Goal: Task Accomplishment & Management: Manage account settings

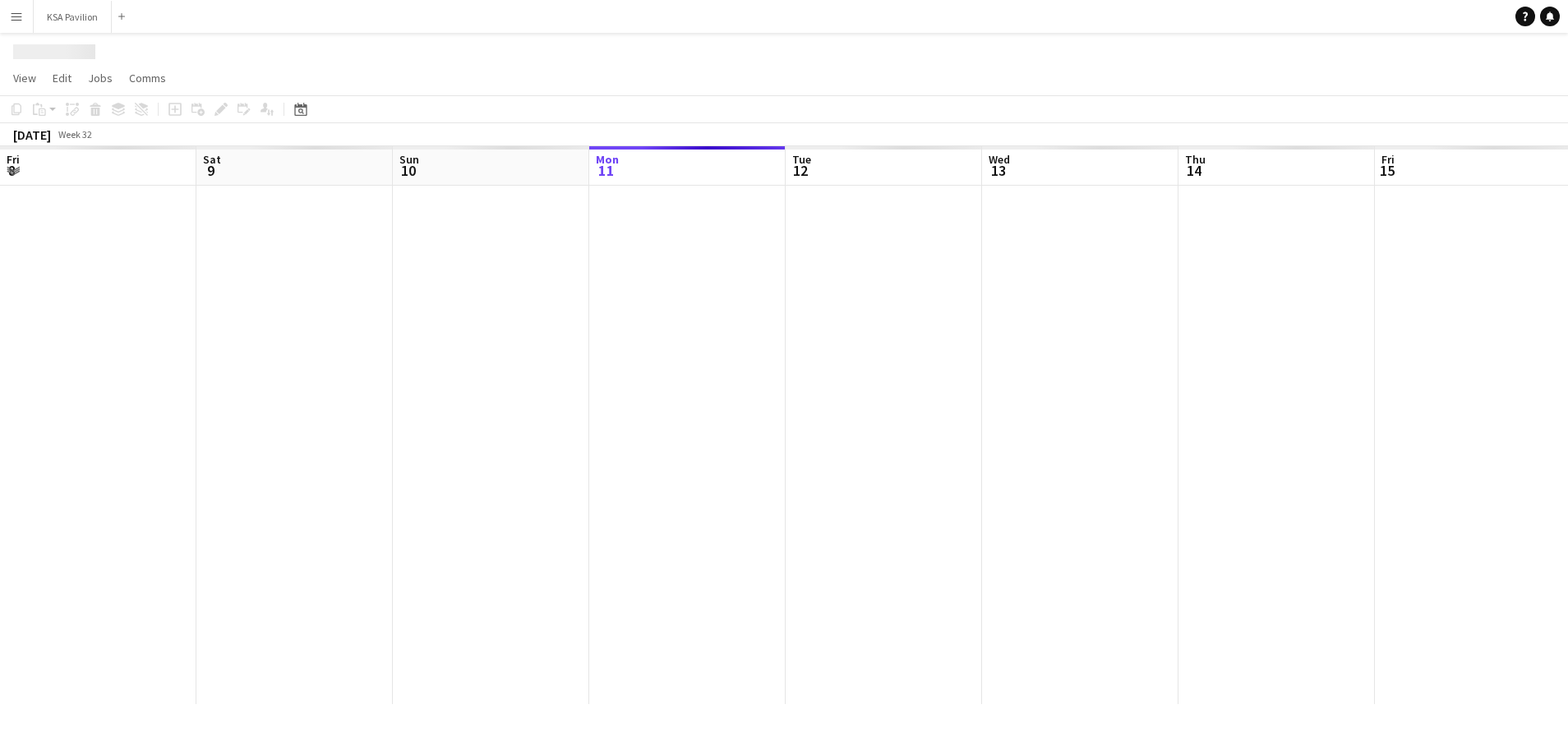
scroll to position [0, 392]
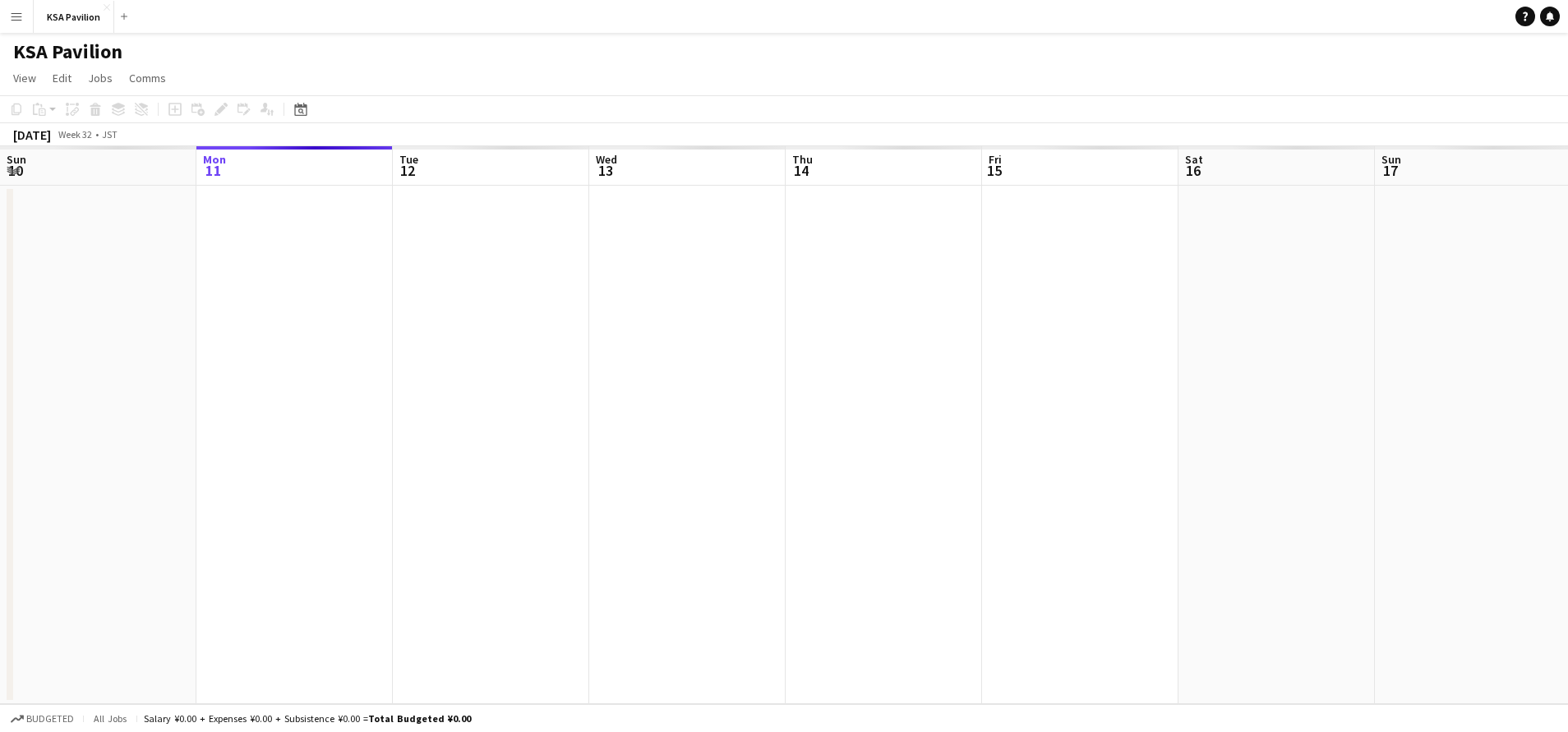
click at [15, 21] on app-icon "Menu" at bounding box center [15, 15] width 13 height 13
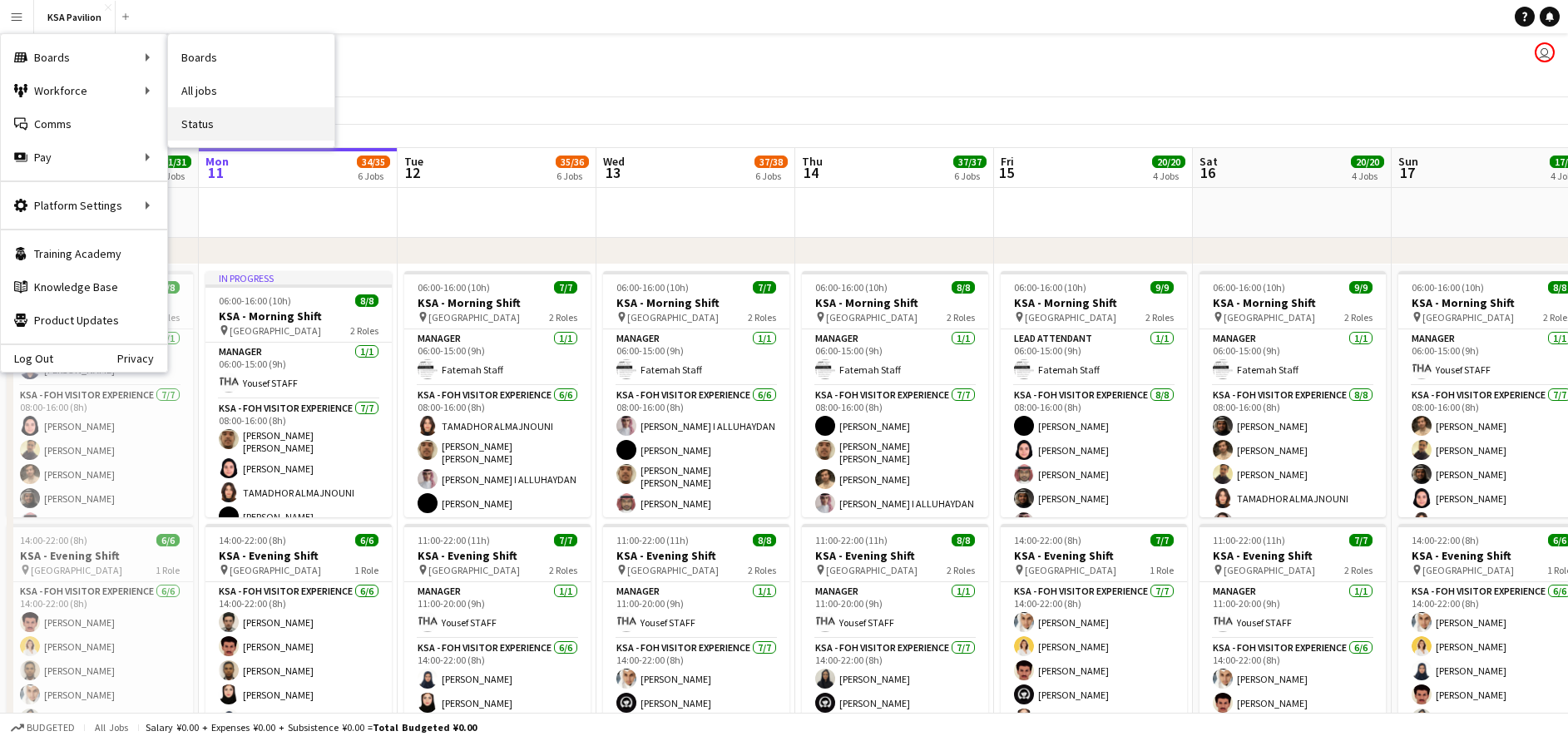
click at [221, 128] on link "Status" at bounding box center [250, 123] width 166 height 33
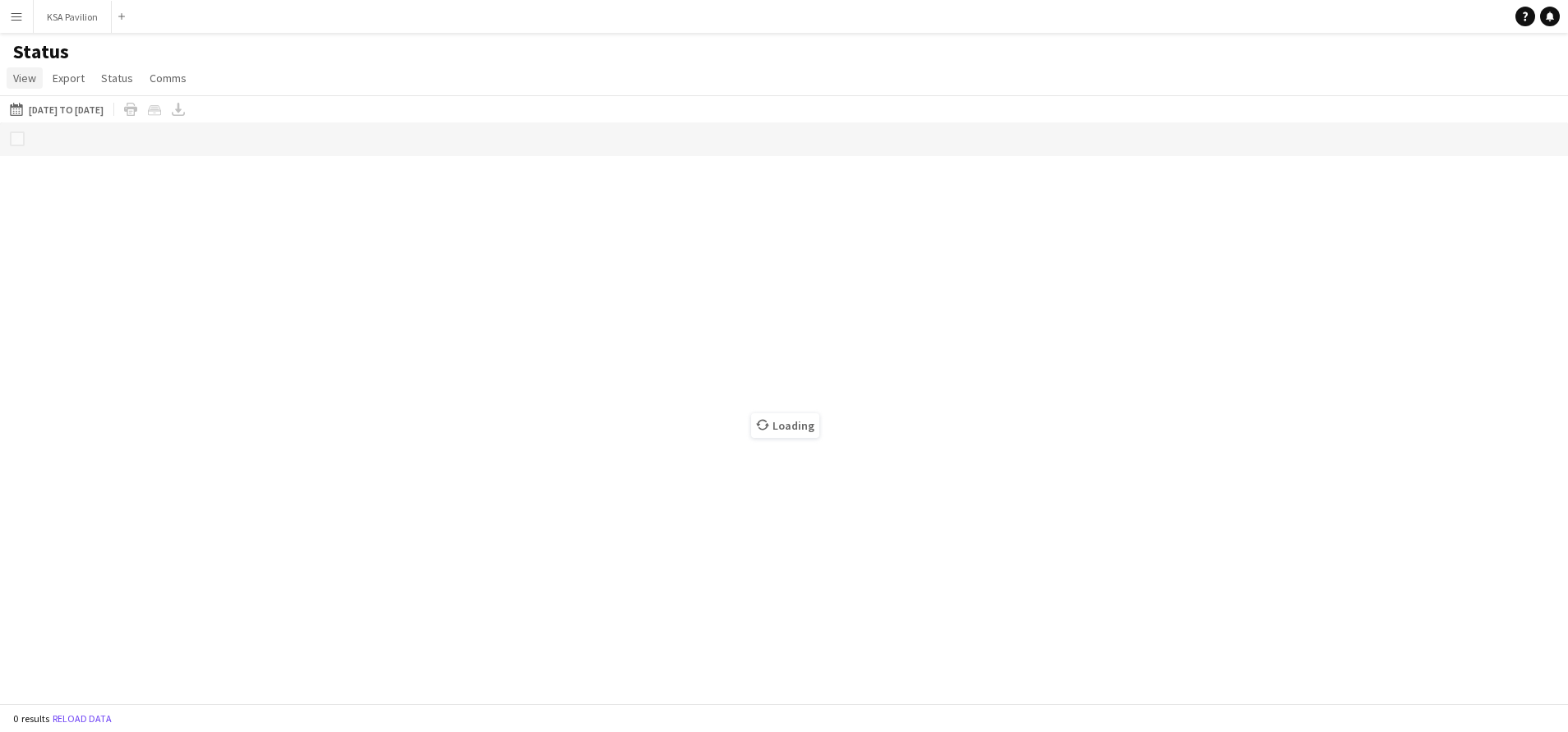
click at [24, 80] on span "View" at bounding box center [24, 77] width 23 height 15
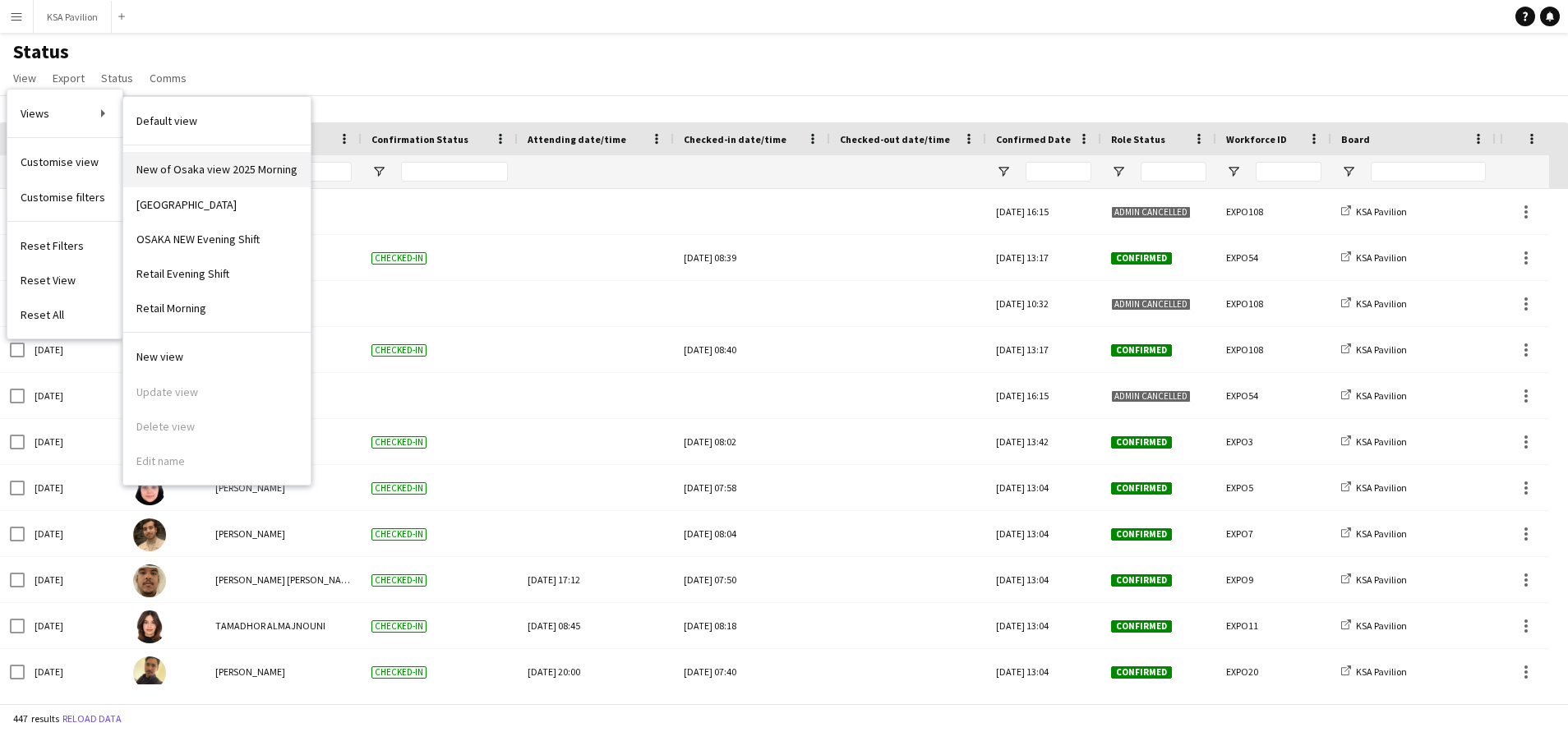
click at [195, 168] on span "New of Osaka view 2025 Morning" at bounding box center [217, 169] width 161 height 15
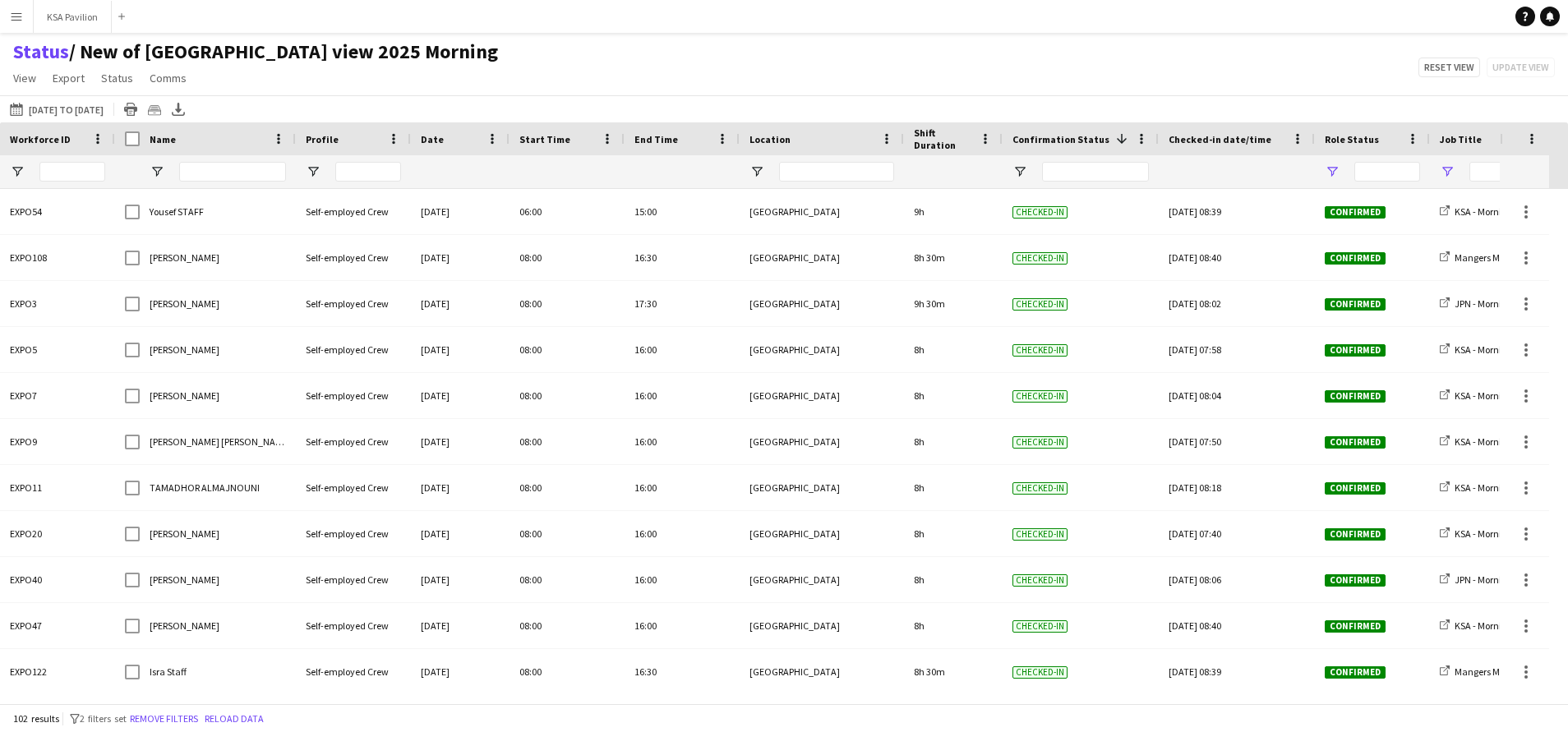
type input "**********"
click at [18, 108] on app-icon "[DATE] to [DATE]" at bounding box center [19, 109] width 19 height 13
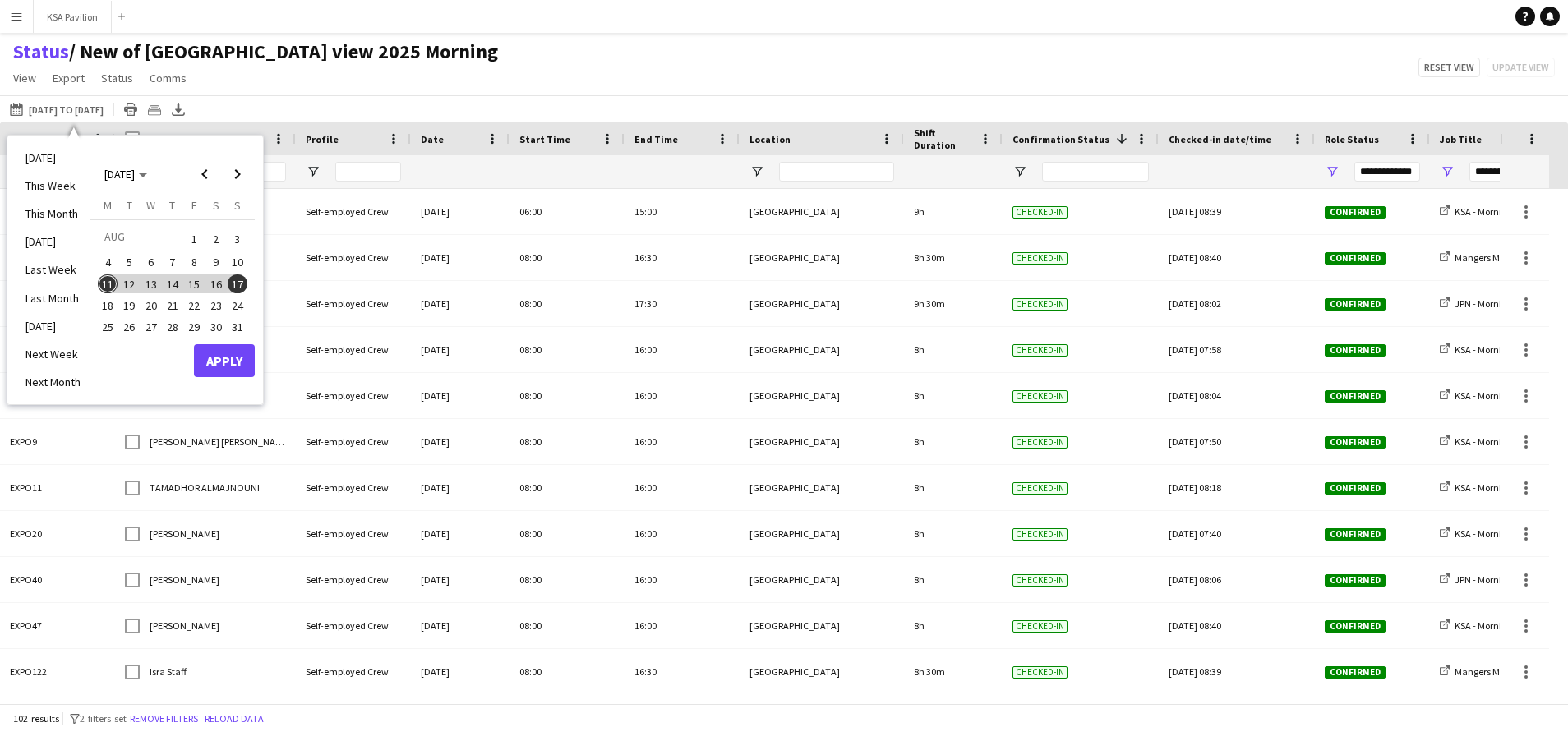
click at [100, 281] on span "11" at bounding box center [107, 284] width 20 height 20
click at [220, 356] on button "Apply" at bounding box center [224, 360] width 61 height 33
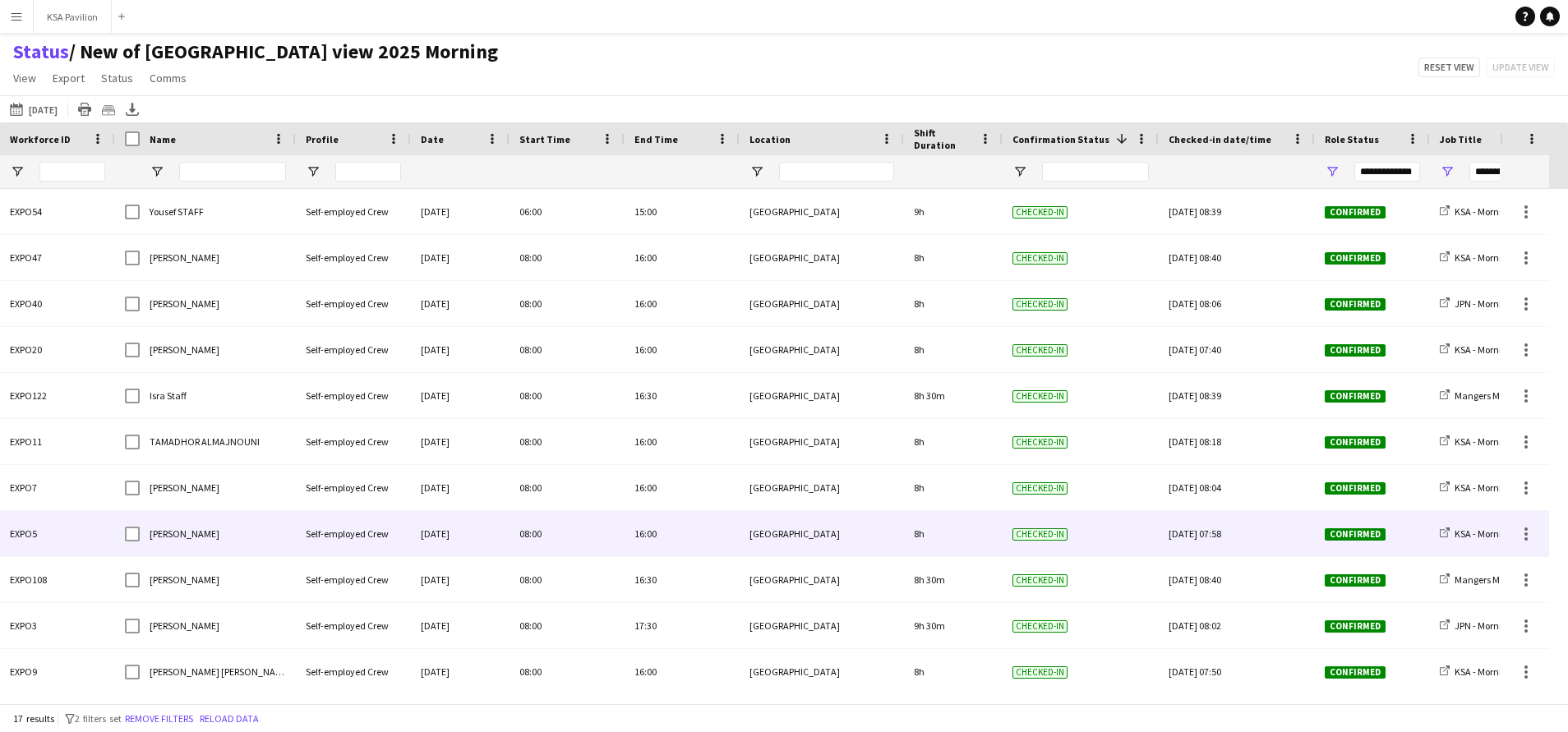
scroll to position [287, 0]
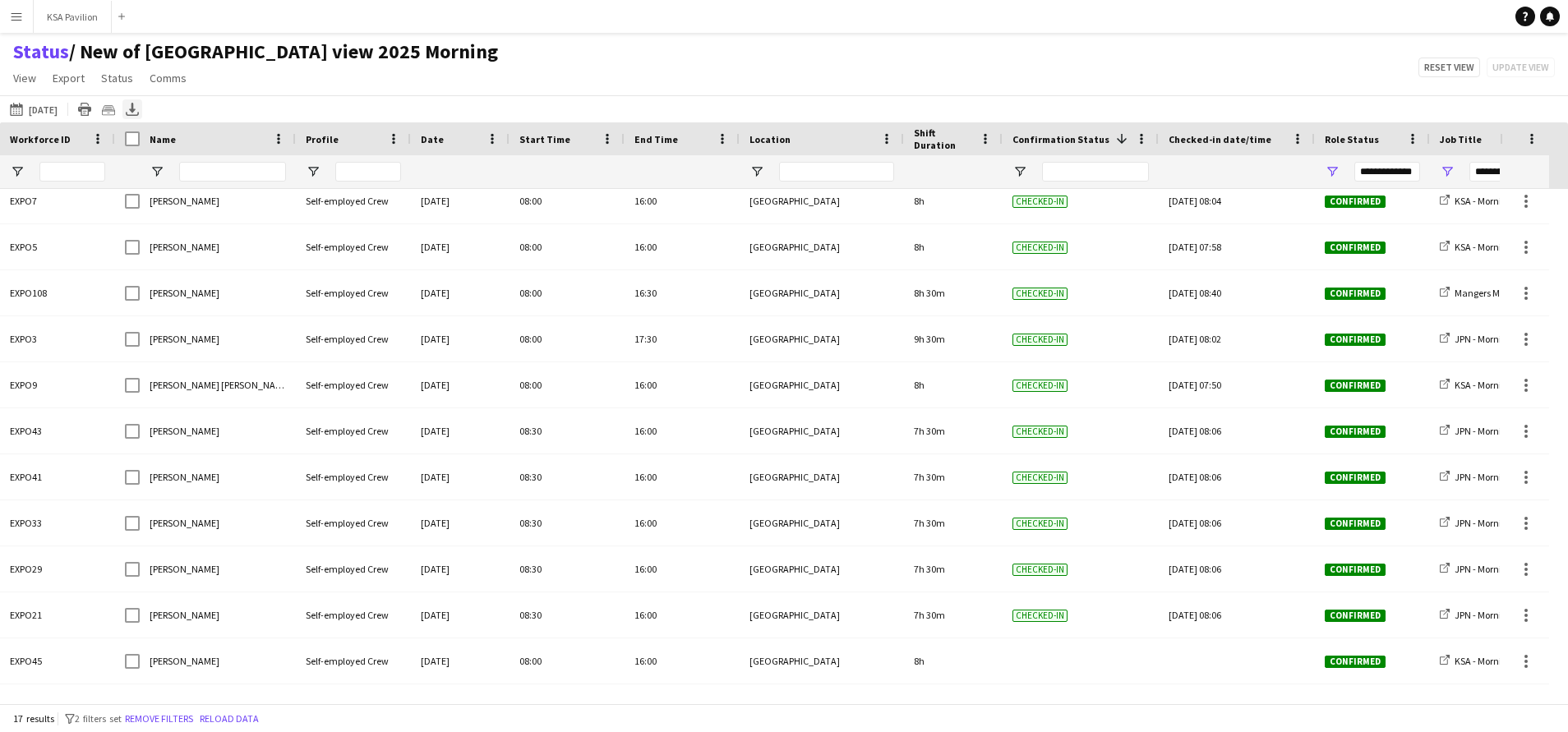
click at [138, 109] on icon "Export XLSX" at bounding box center [131, 109] width 13 height 13
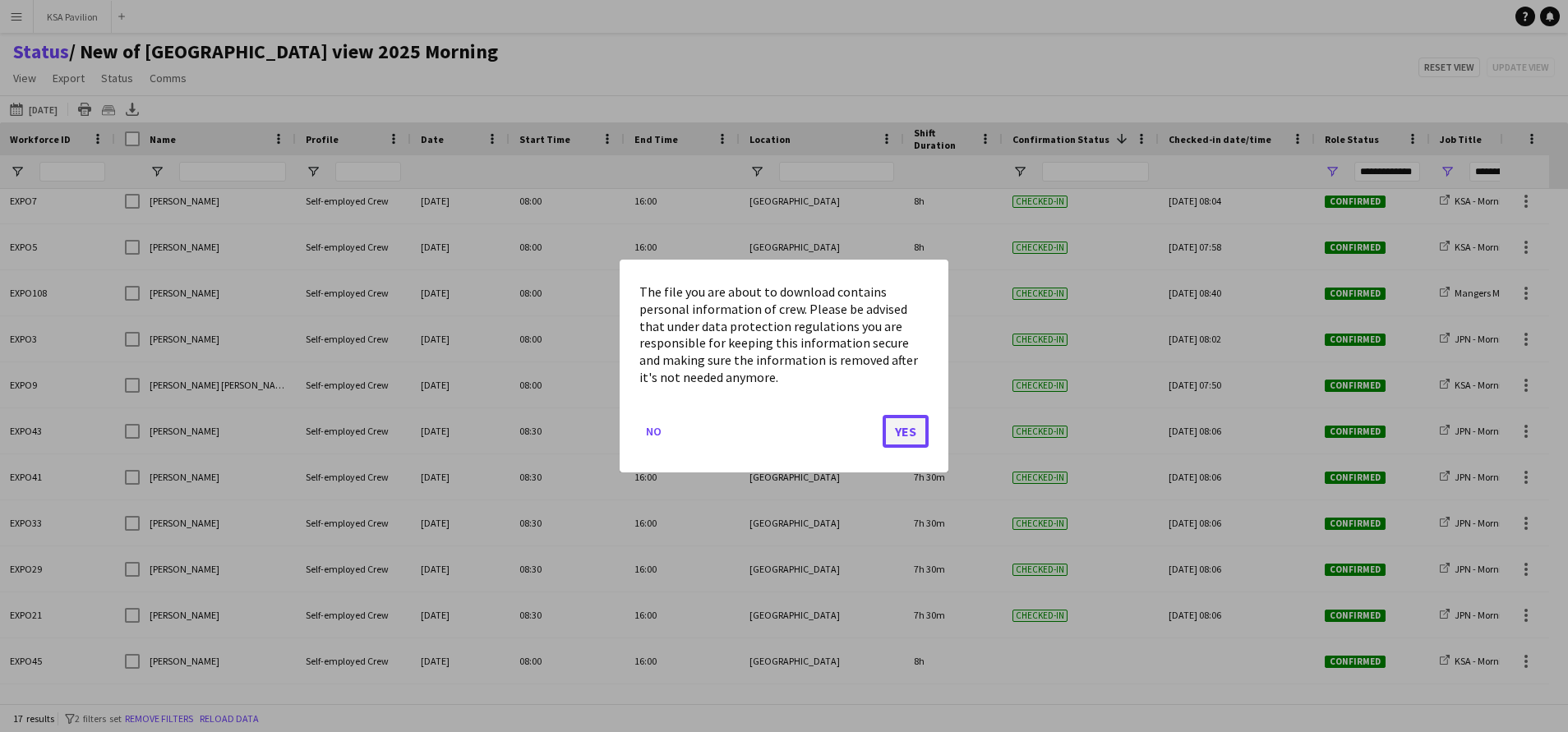
click at [900, 423] on button "Yes" at bounding box center [906, 431] width 46 height 33
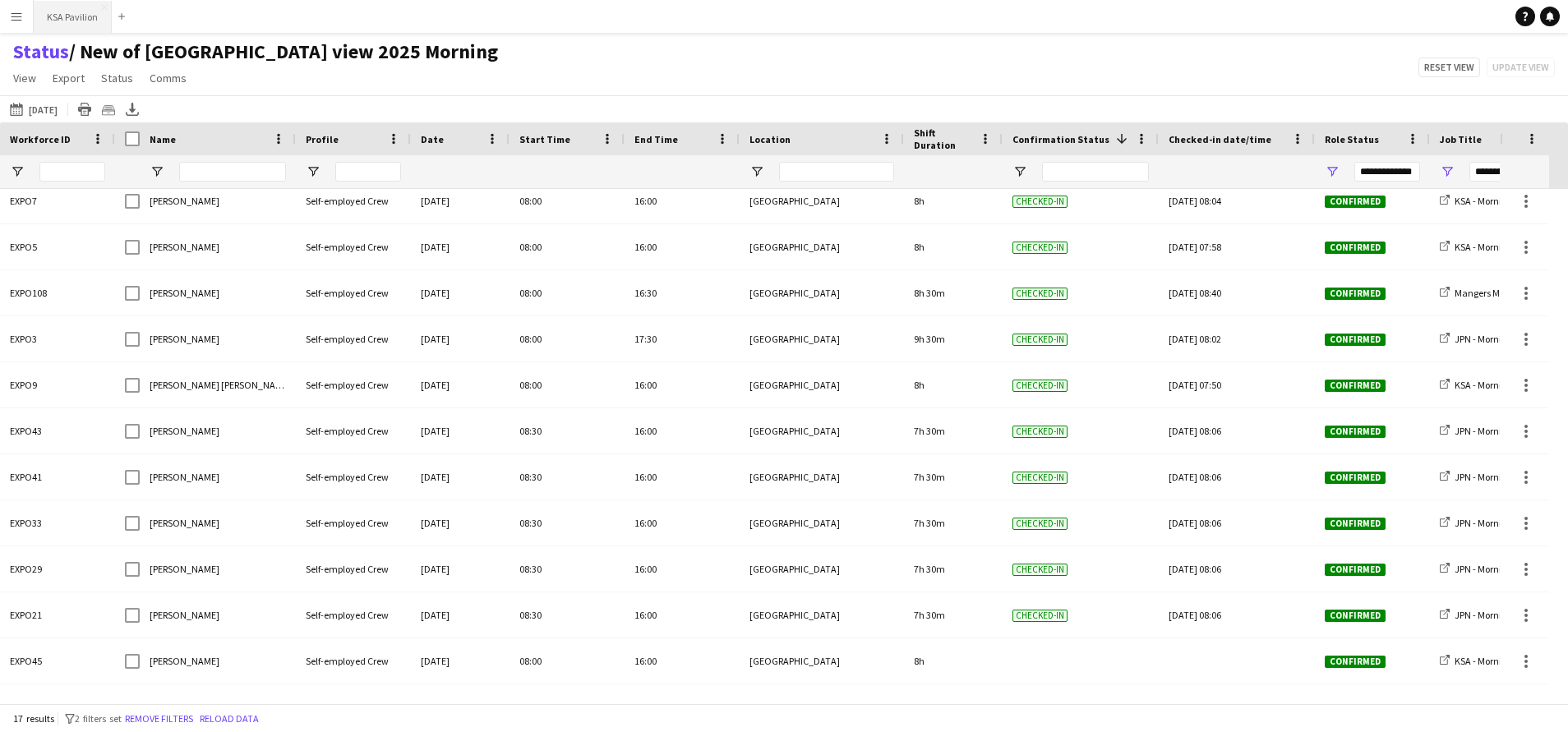
click at [81, 9] on button "KSA Pavilion Close" at bounding box center [72, 16] width 78 height 32
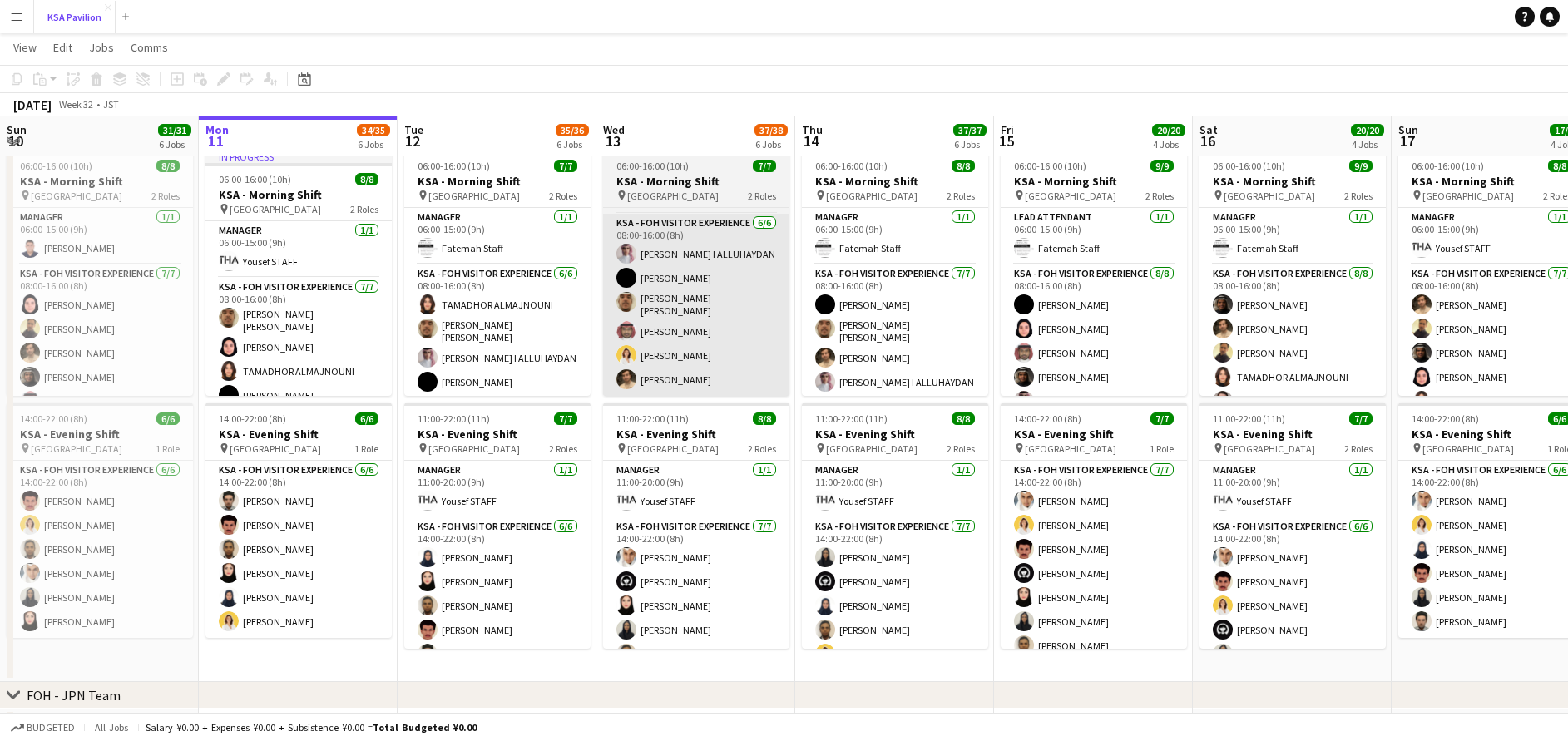
scroll to position [129, 0]
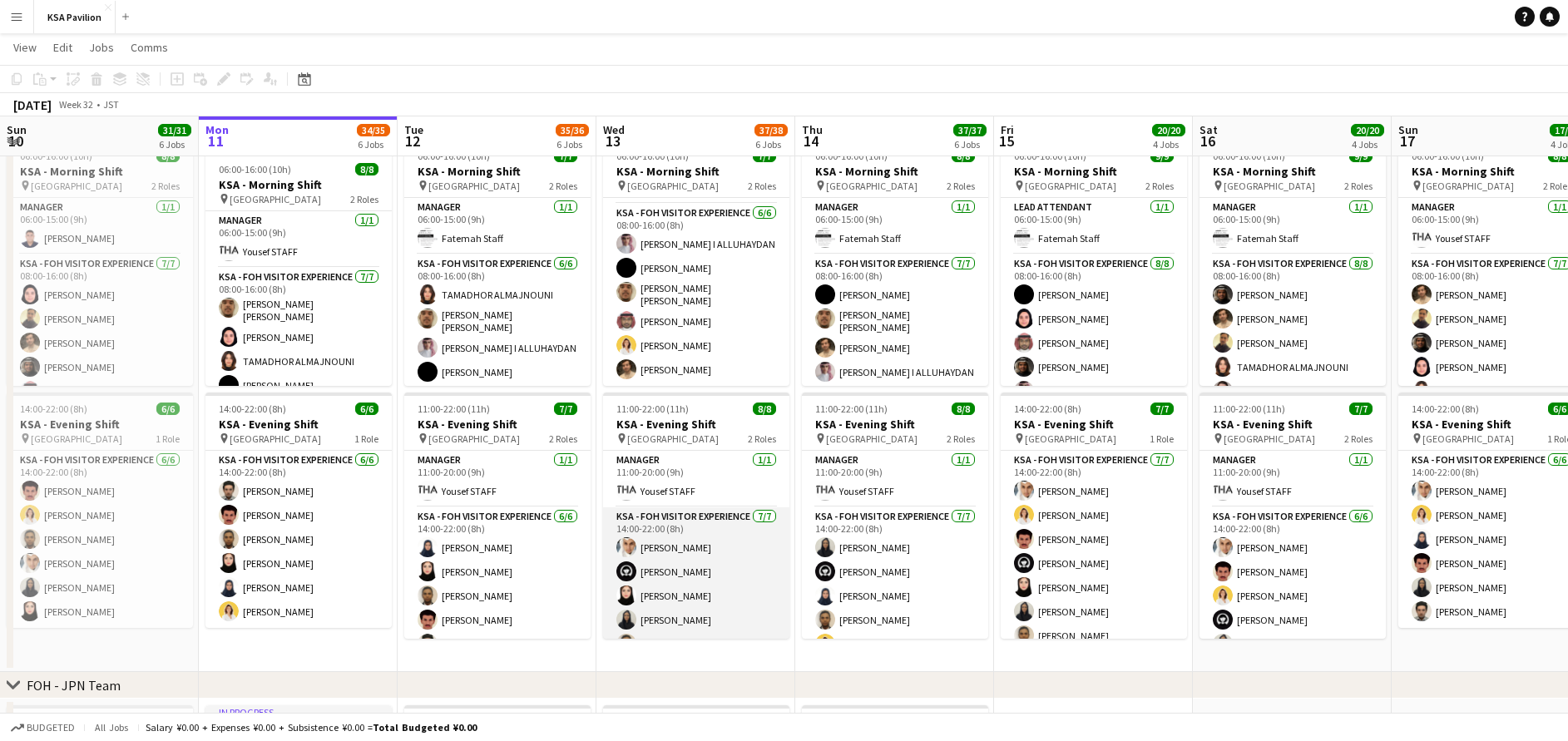
click at [689, 542] on app-card-role "KSA - FOH Visitor Experience [DATE] 14:00-22:00 (8h) [PERSON_NAME] Alharethy [P…" at bounding box center [696, 608] width 186 height 202
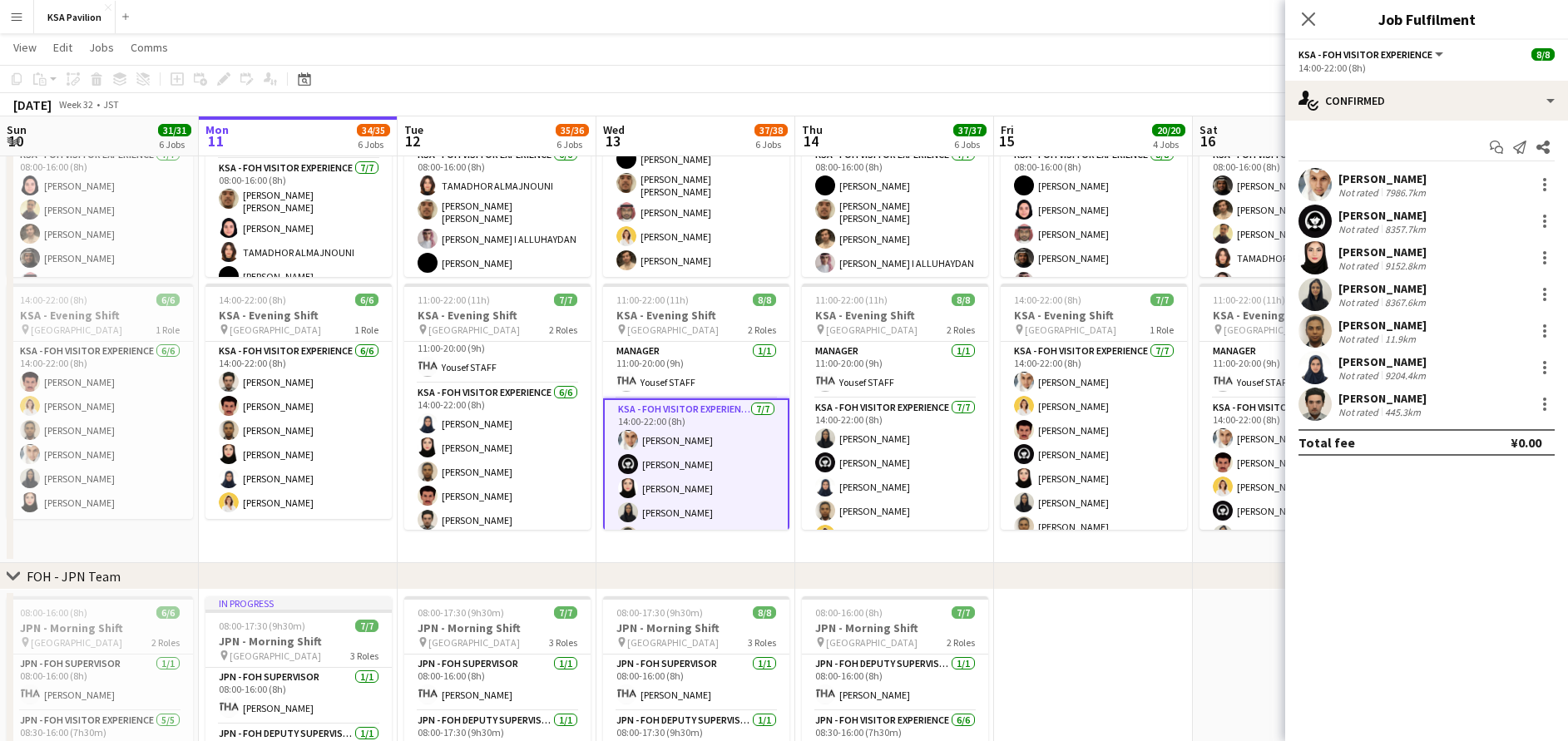
scroll to position [13, 0]
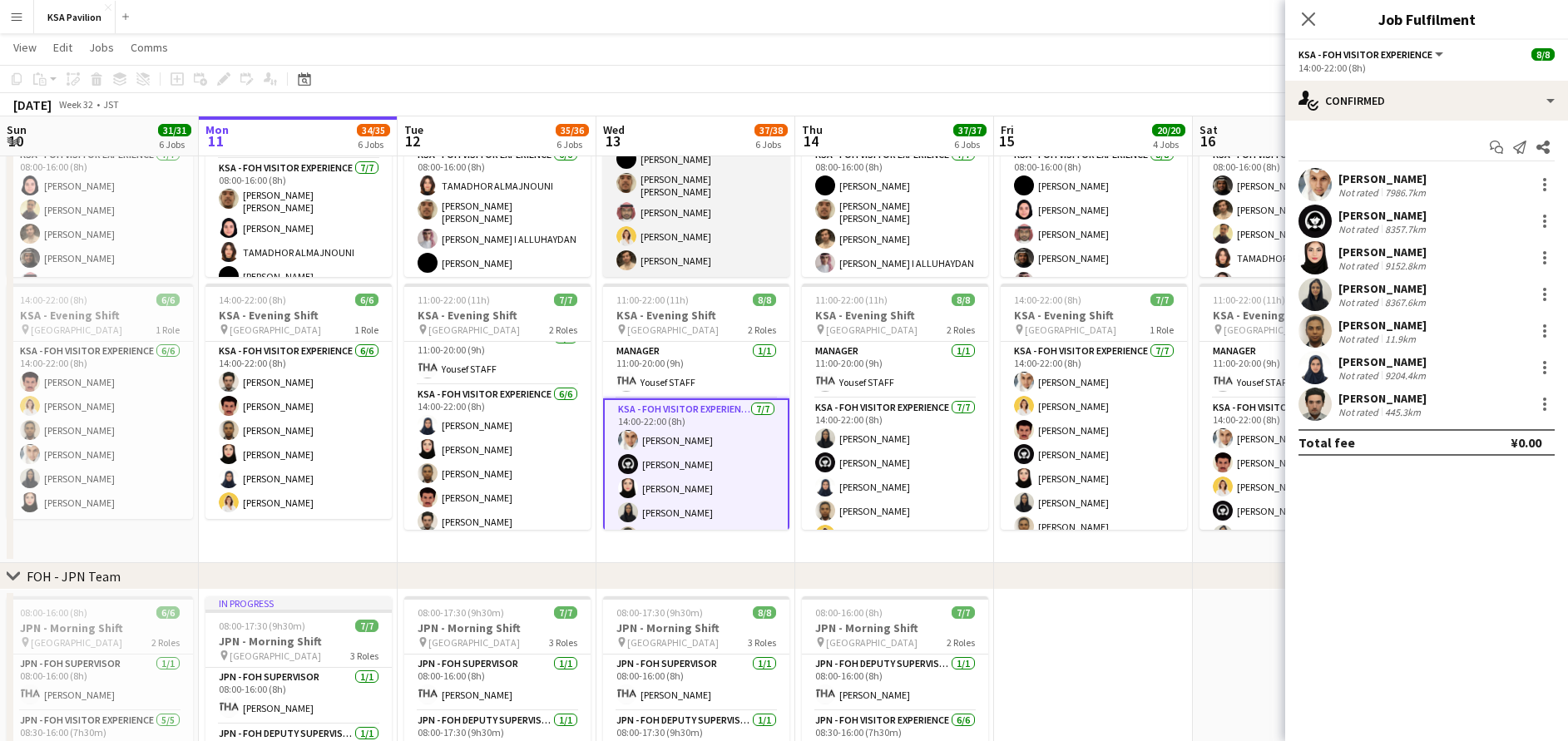
click at [727, 204] on app-card-role "KSA - FOH Visitor Experience [DATE] 08:00-16:00 (8h) [PERSON_NAME] I [PERSON_NA…" at bounding box center [696, 186] width 186 height 182
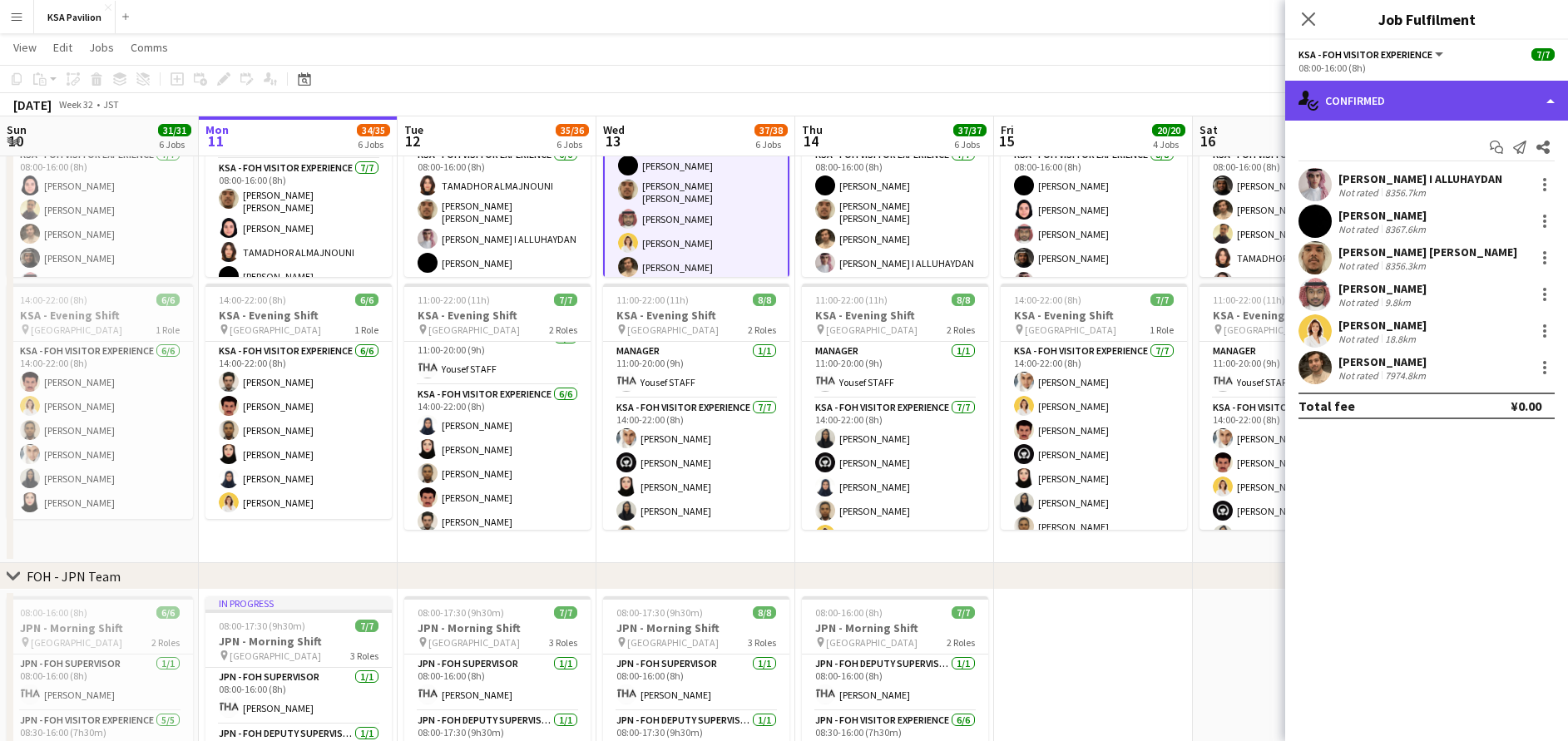
click at [1411, 112] on div "single-neutral-actions-check-2 Confirmed" at bounding box center [1426, 101] width 282 height 40
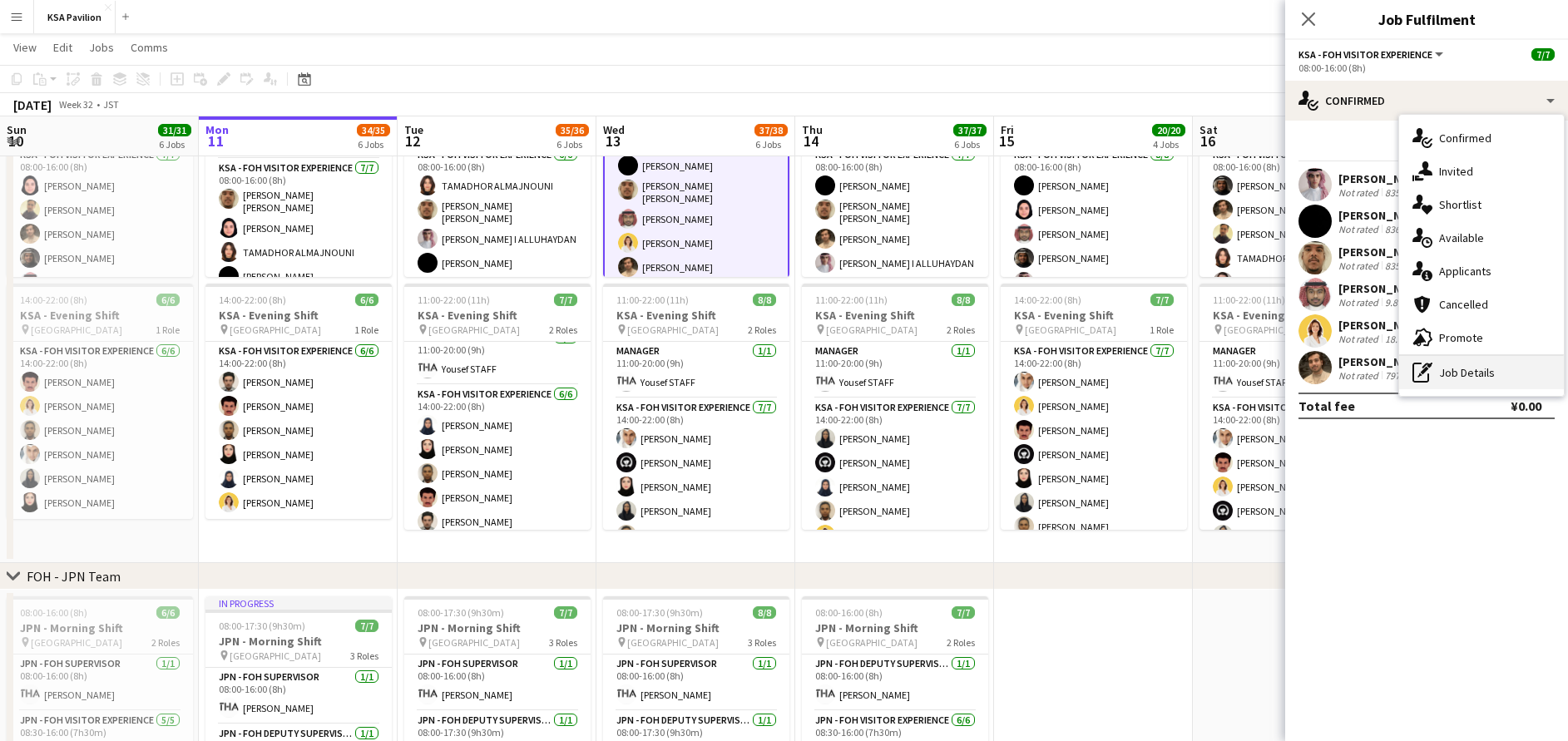
click at [1493, 380] on div "pen-write Job Details" at bounding box center [1481, 373] width 164 height 33
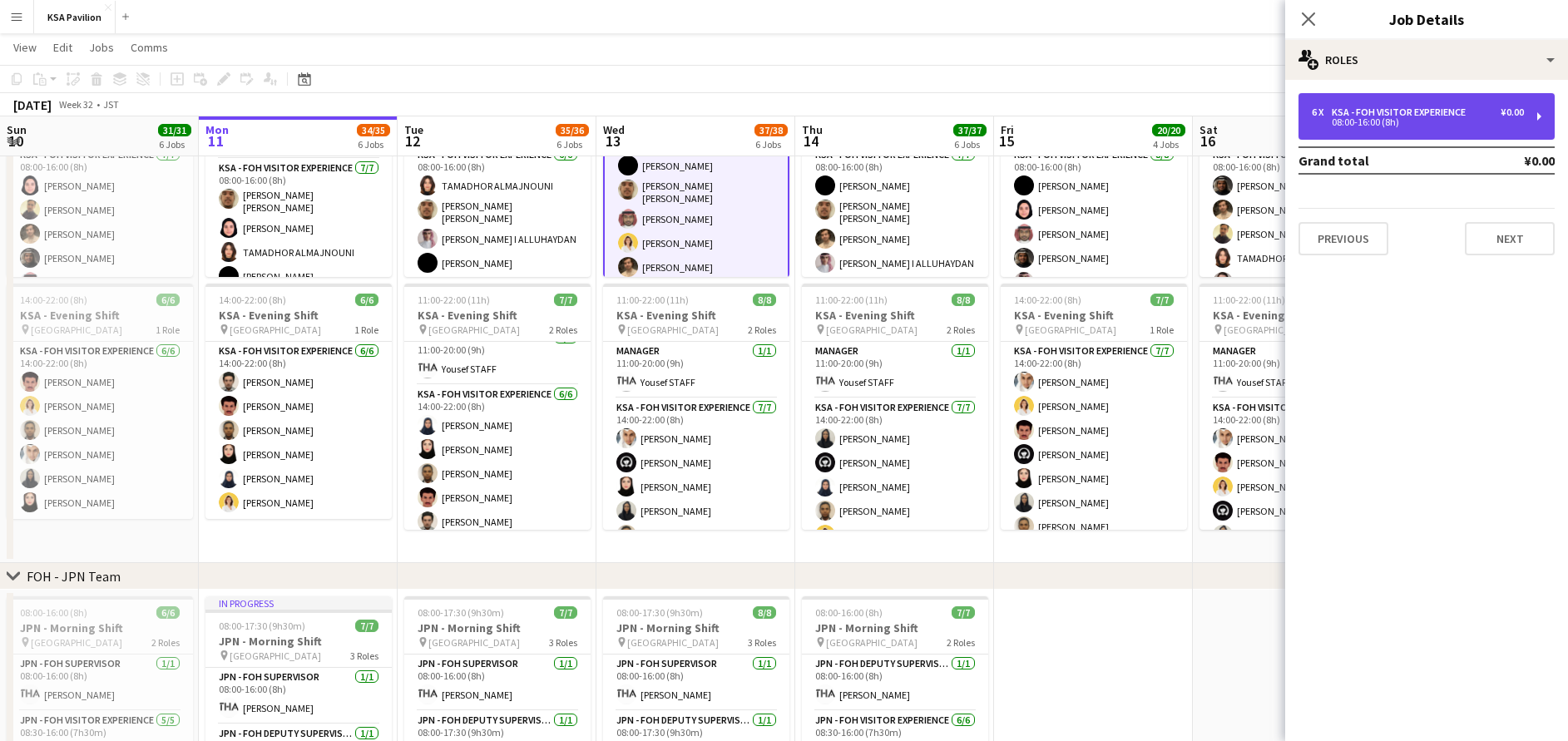
click at [1404, 104] on div "6 x KSA - FOH Visitor Experience ¥0.00 08:00-16:00 (8h)" at bounding box center [1426, 116] width 256 height 47
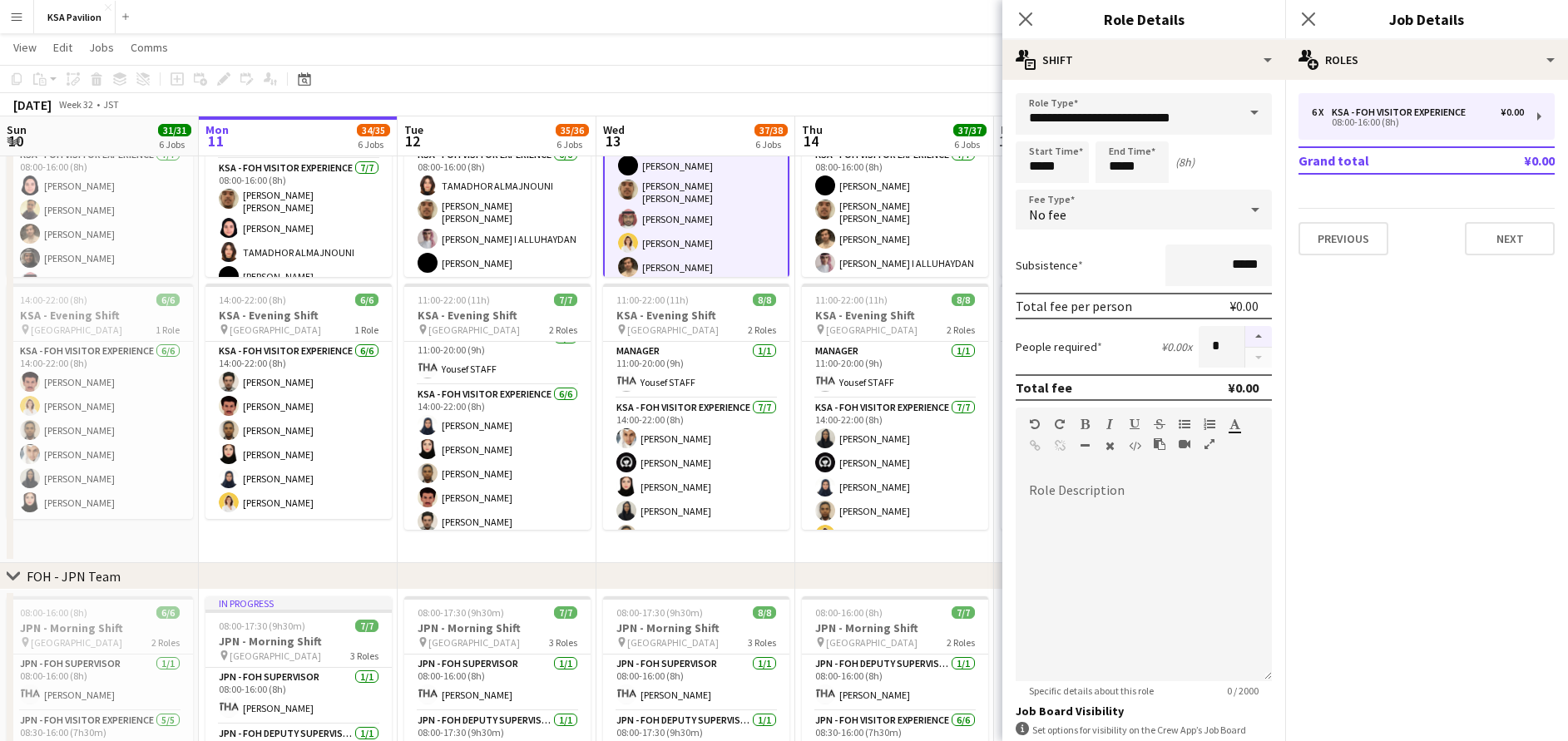
click at [1246, 334] on button "button" at bounding box center [1259, 336] width 27 height 22
type input "*"
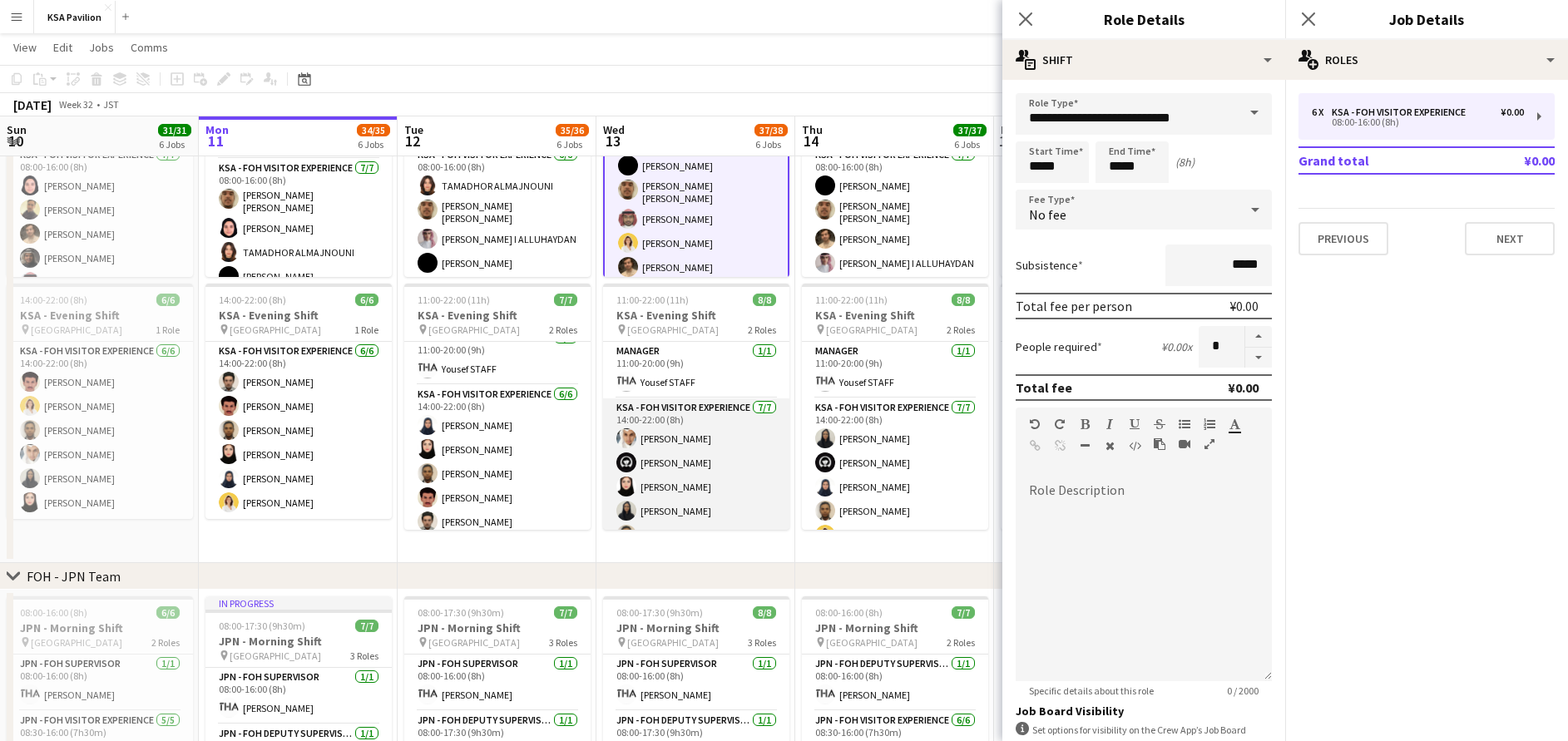
click at [681, 473] on app-card-role "KSA - FOH Visitor Experience [DATE] 14:00-22:00 (8h) [PERSON_NAME] Alharethy [P…" at bounding box center [696, 499] width 186 height 202
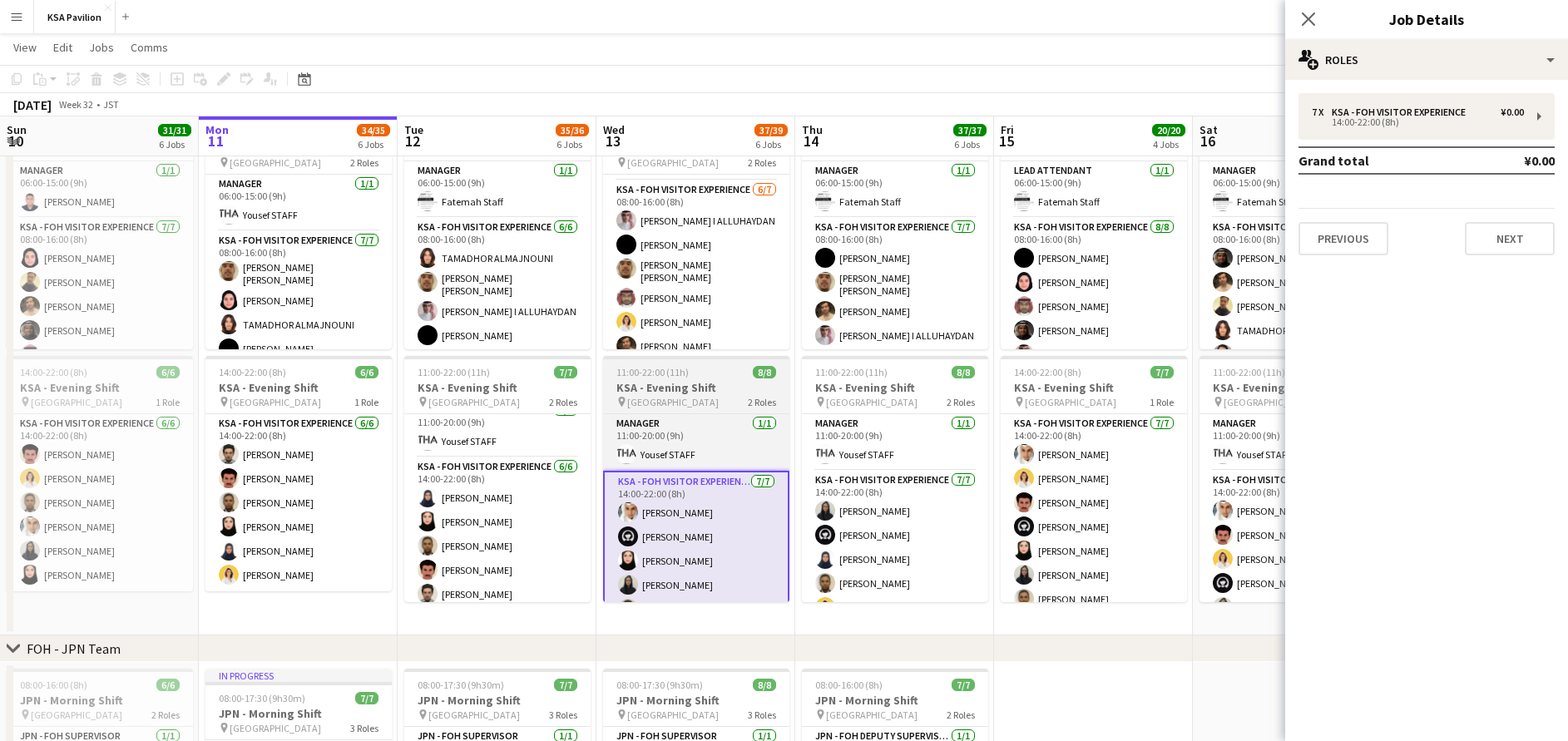
scroll to position [151, 0]
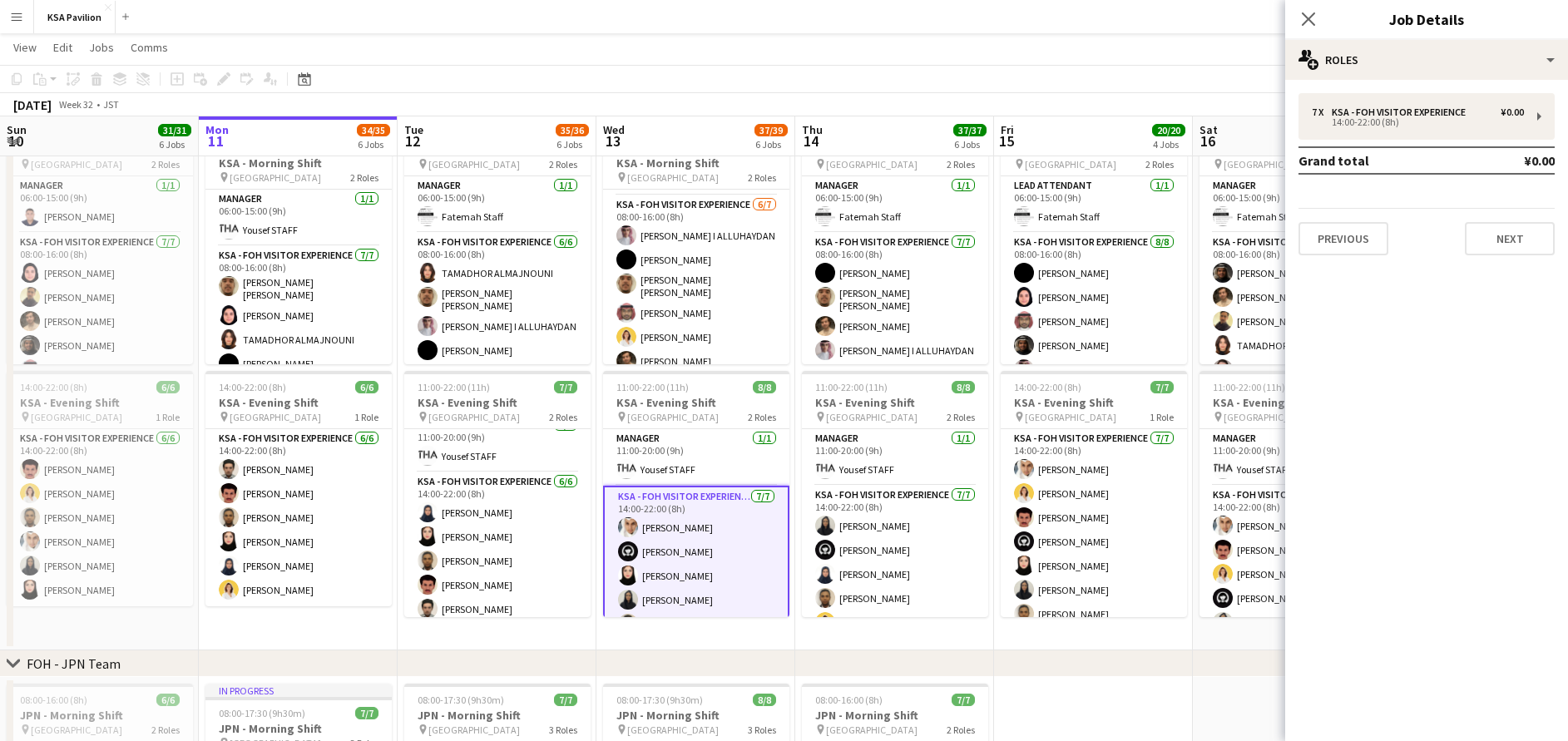
click at [724, 542] on app-card-role "KSA - FOH Visitor Experience [DATE] 14:00-22:00 (8h) [PERSON_NAME] Alharethy [P…" at bounding box center [696, 587] width 186 height 204
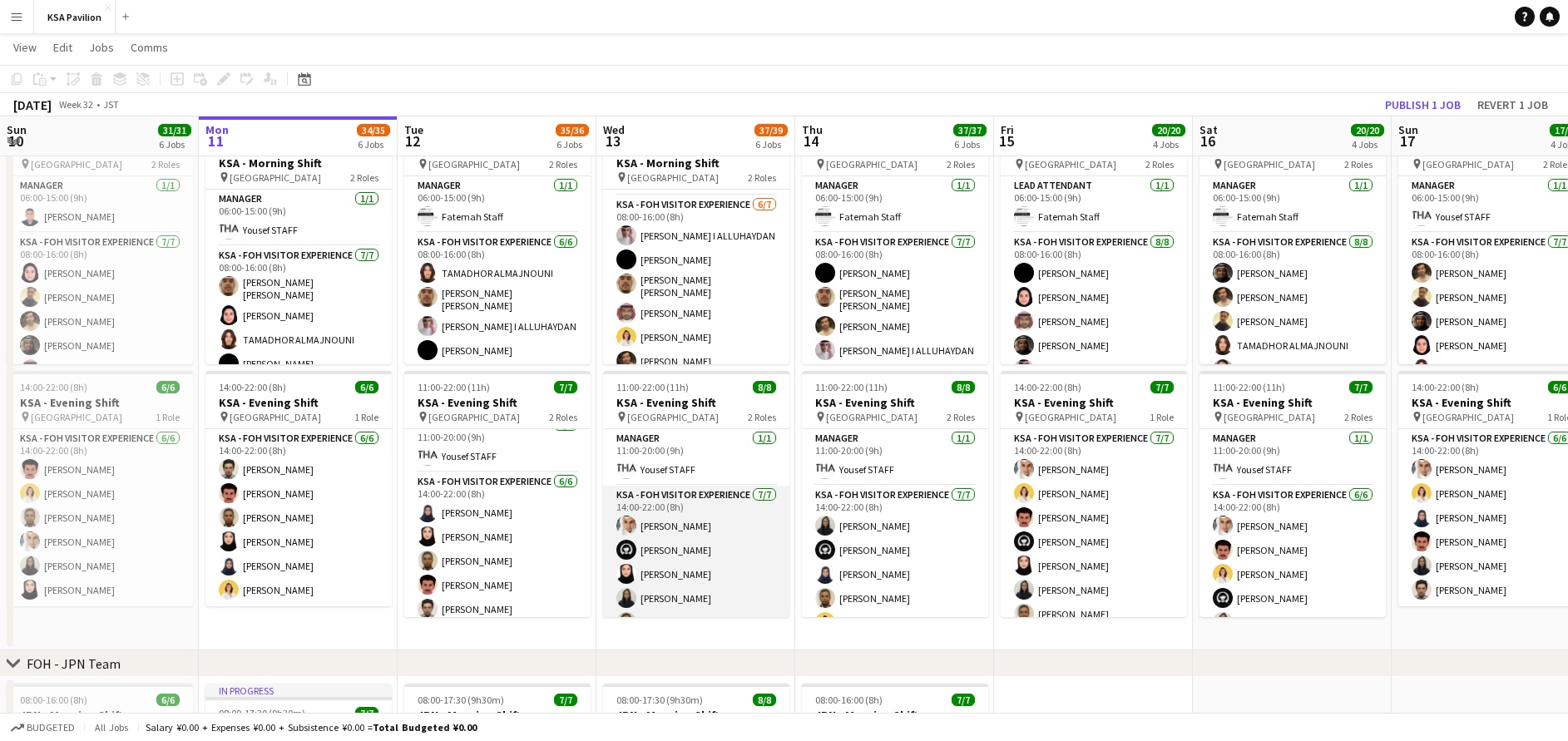
click at [724, 542] on app-card-role "KSA - FOH Visitor Experience [DATE] 14:00-22:00 (8h) [PERSON_NAME] Alharethy [P…" at bounding box center [696, 586] width 186 height 202
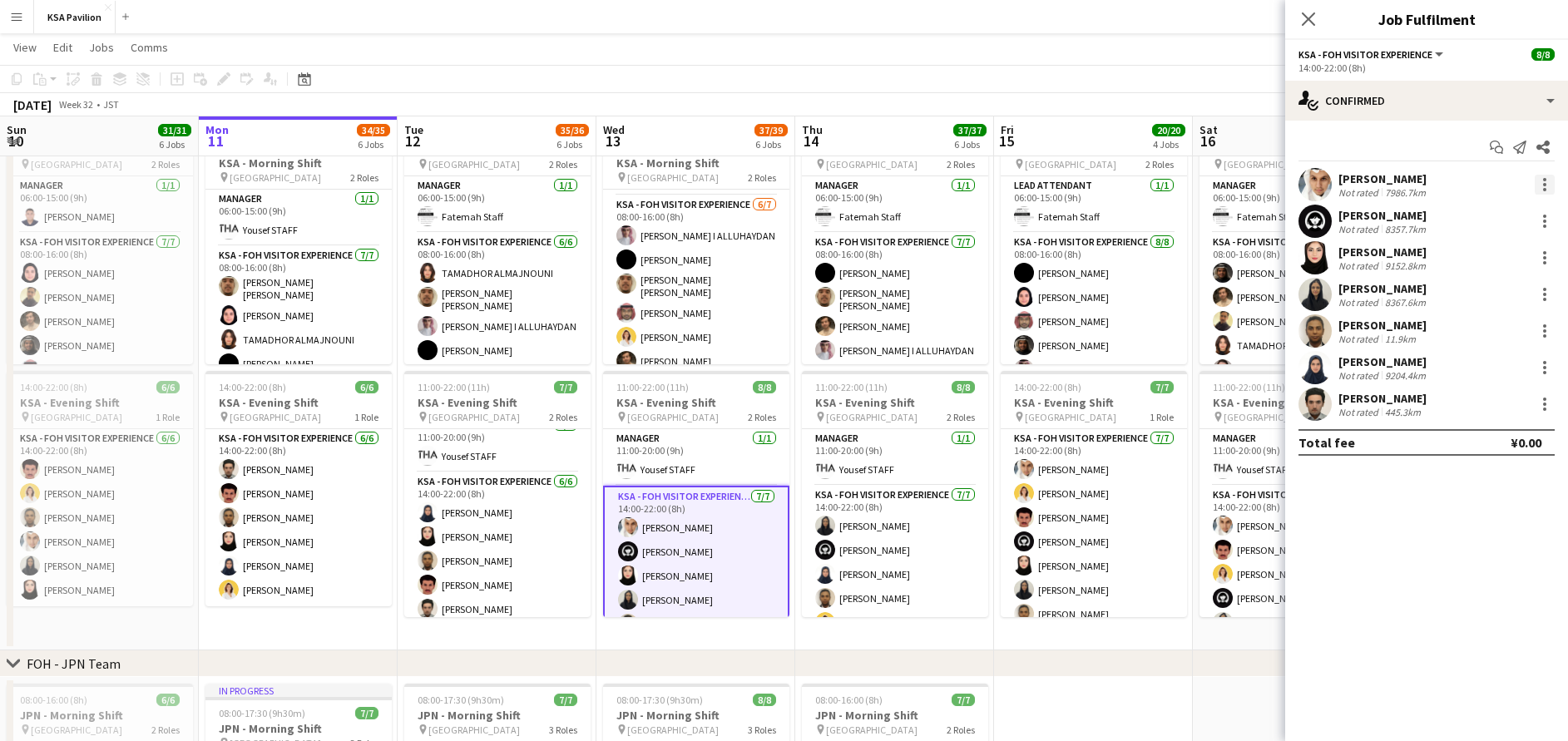
click at [1537, 181] on div at bounding box center [1545, 184] width 20 height 20
click at [1531, 248] on span "Switch crew" at bounding box center [1490, 255] width 103 height 15
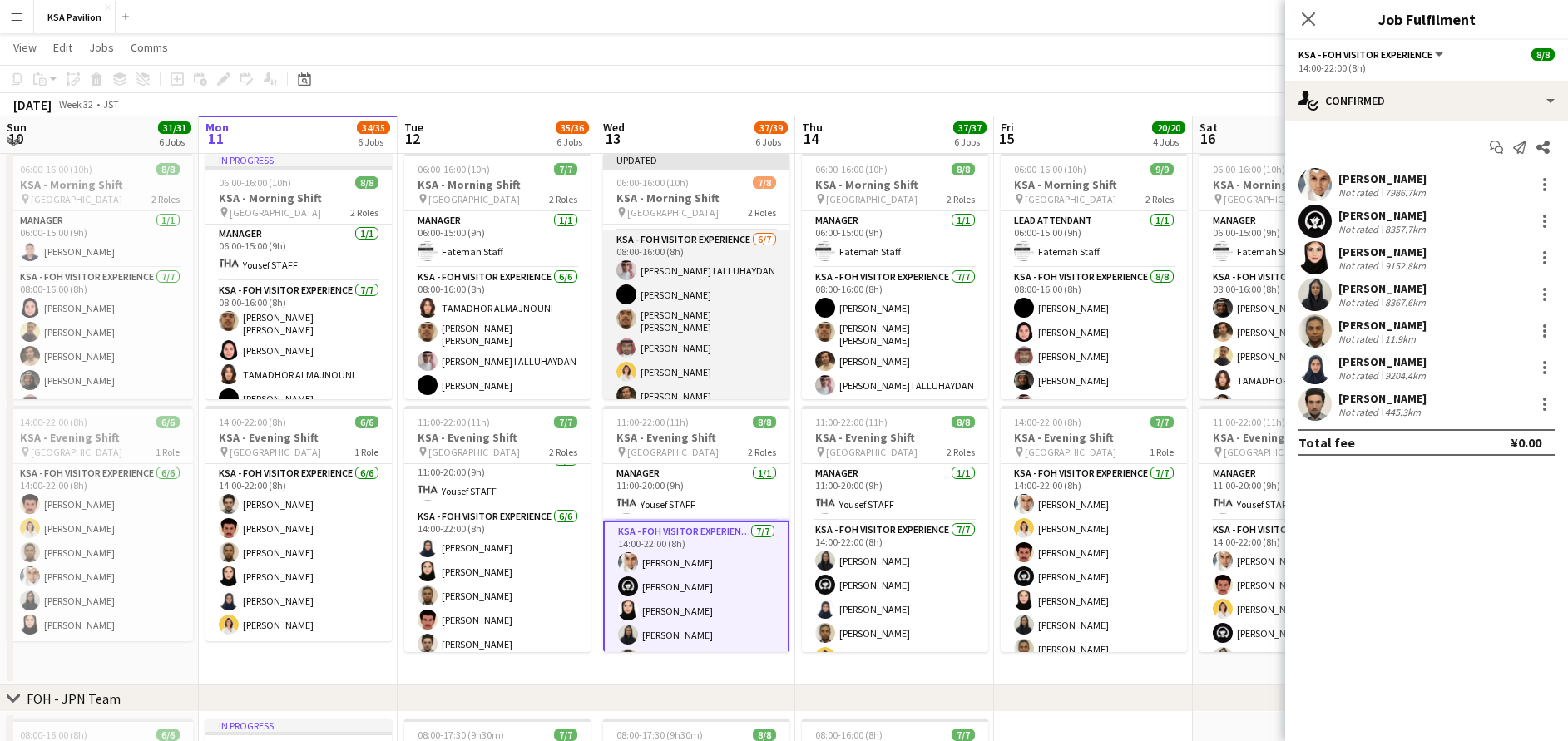
click at [731, 315] on app-card-role "KSA - FOH Visitor Experience [DATE] 08:00-16:00 (8h) [PERSON_NAME] I [PERSON_NA…" at bounding box center [696, 333] width 186 height 206
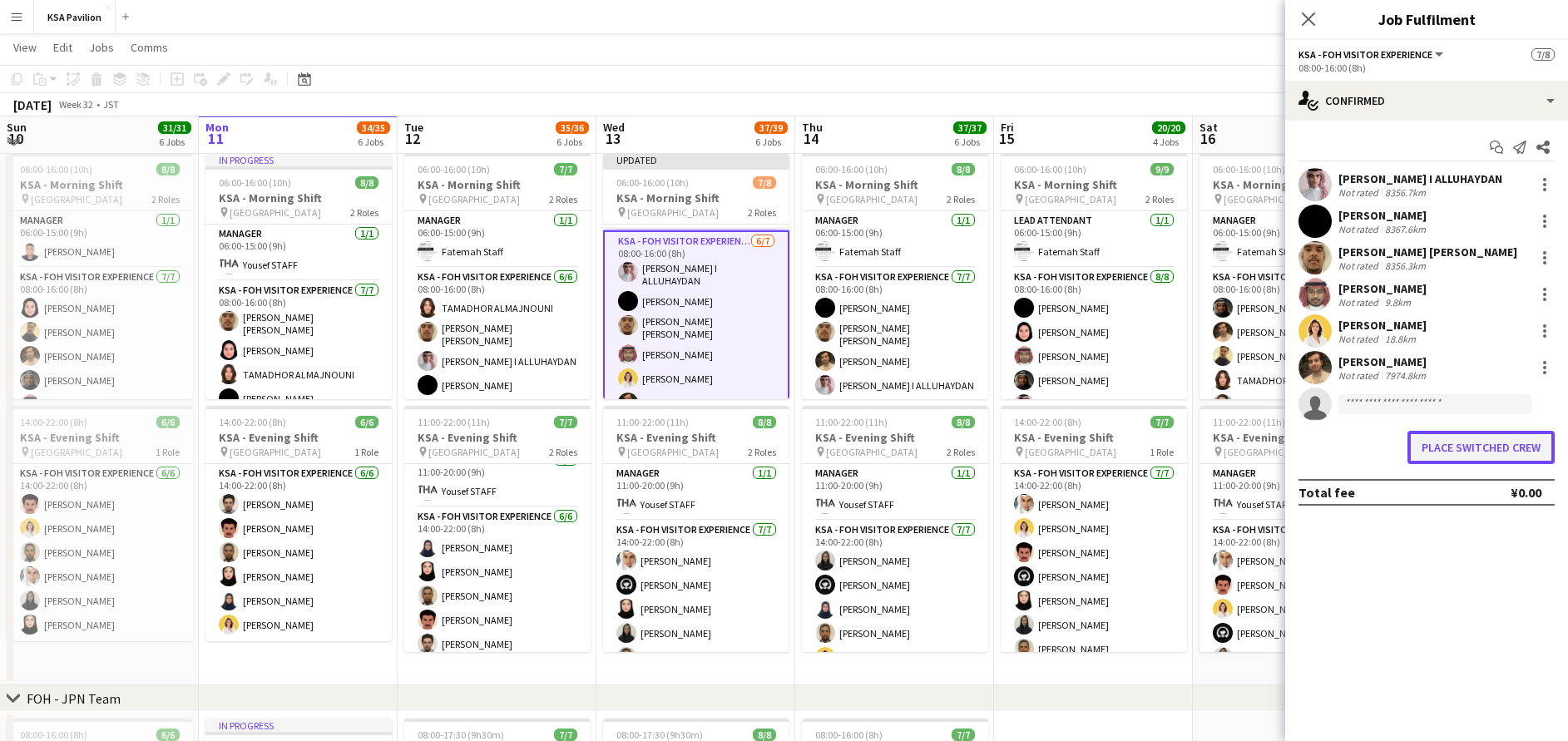
click at [1480, 457] on button "Place switched crew" at bounding box center [1480, 447] width 147 height 33
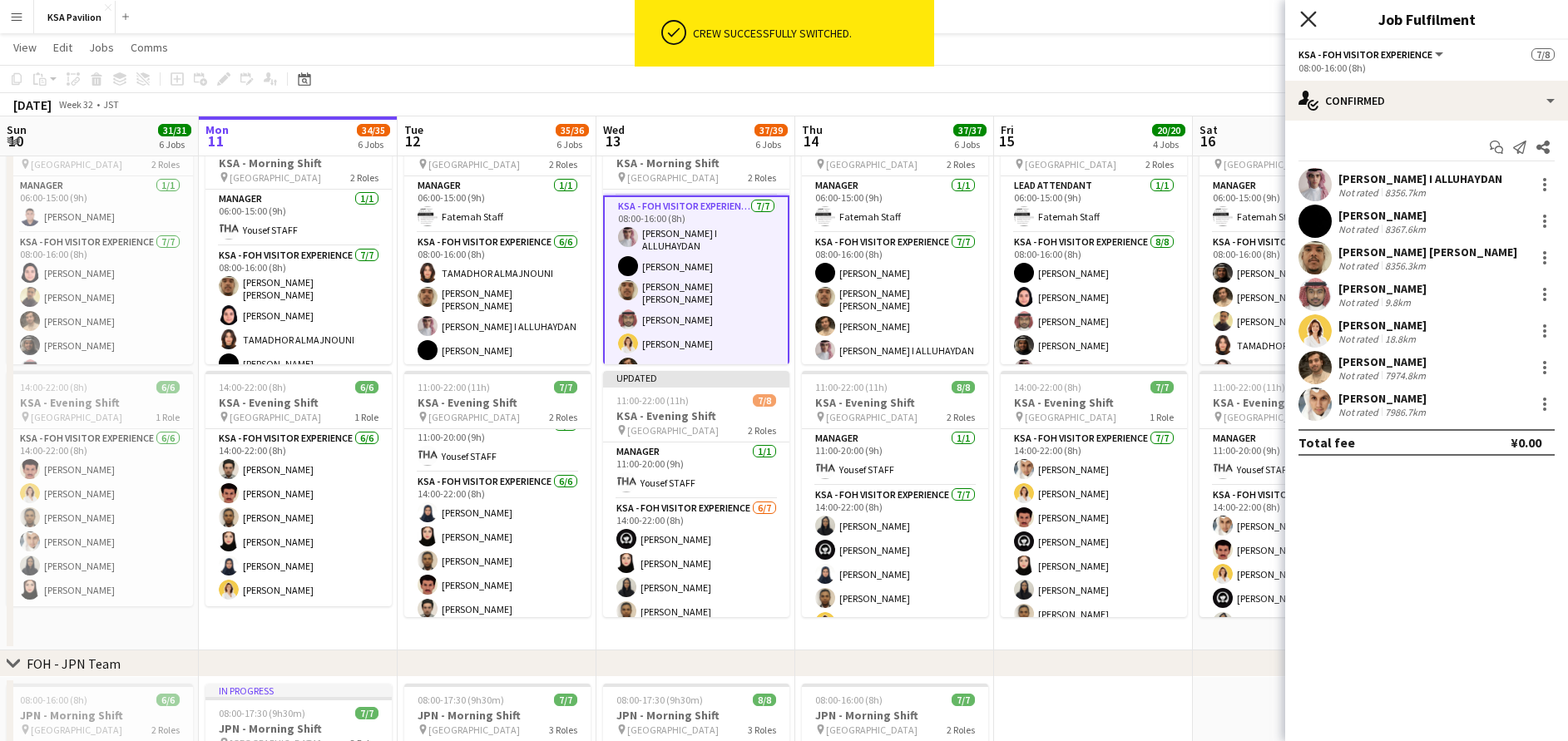
click at [1308, 14] on icon "Close pop-in" at bounding box center [1308, 18] width 16 height 16
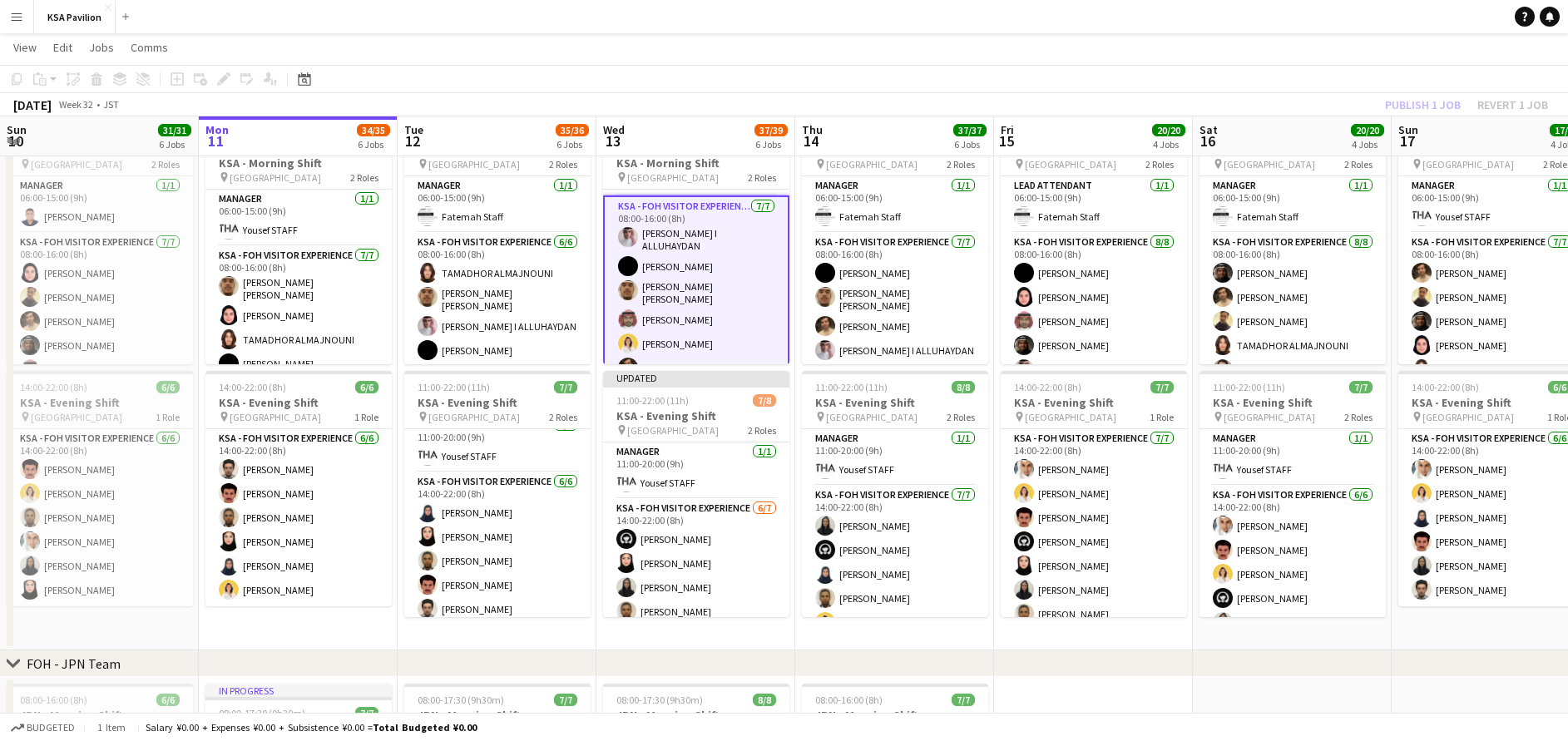
click at [1427, 104] on div "Publish 1 job Revert 1 job" at bounding box center [1467, 104] width 203 height 22
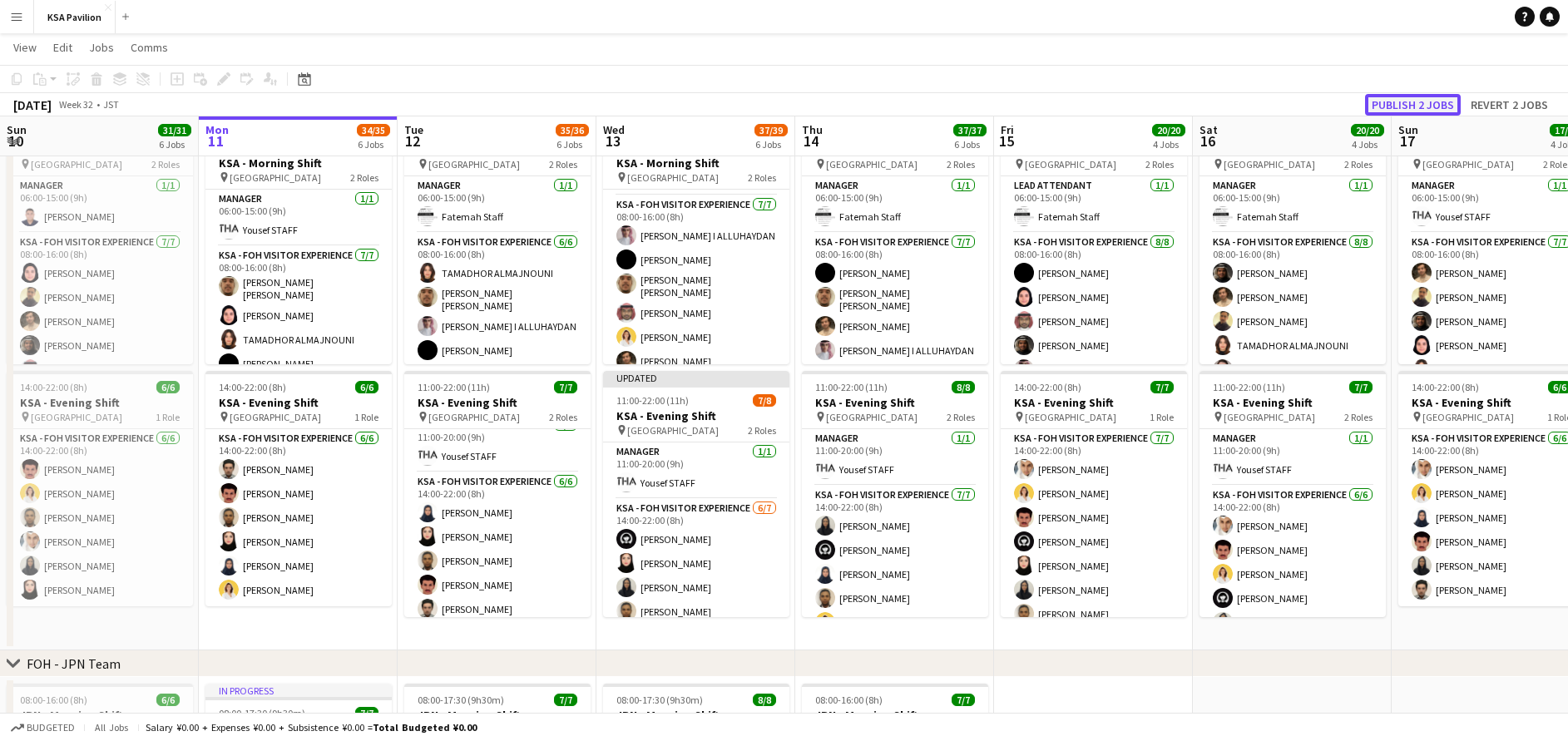
click at [1427, 104] on button "Publish 2 jobs" at bounding box center [1413, 104] width 96 height 22
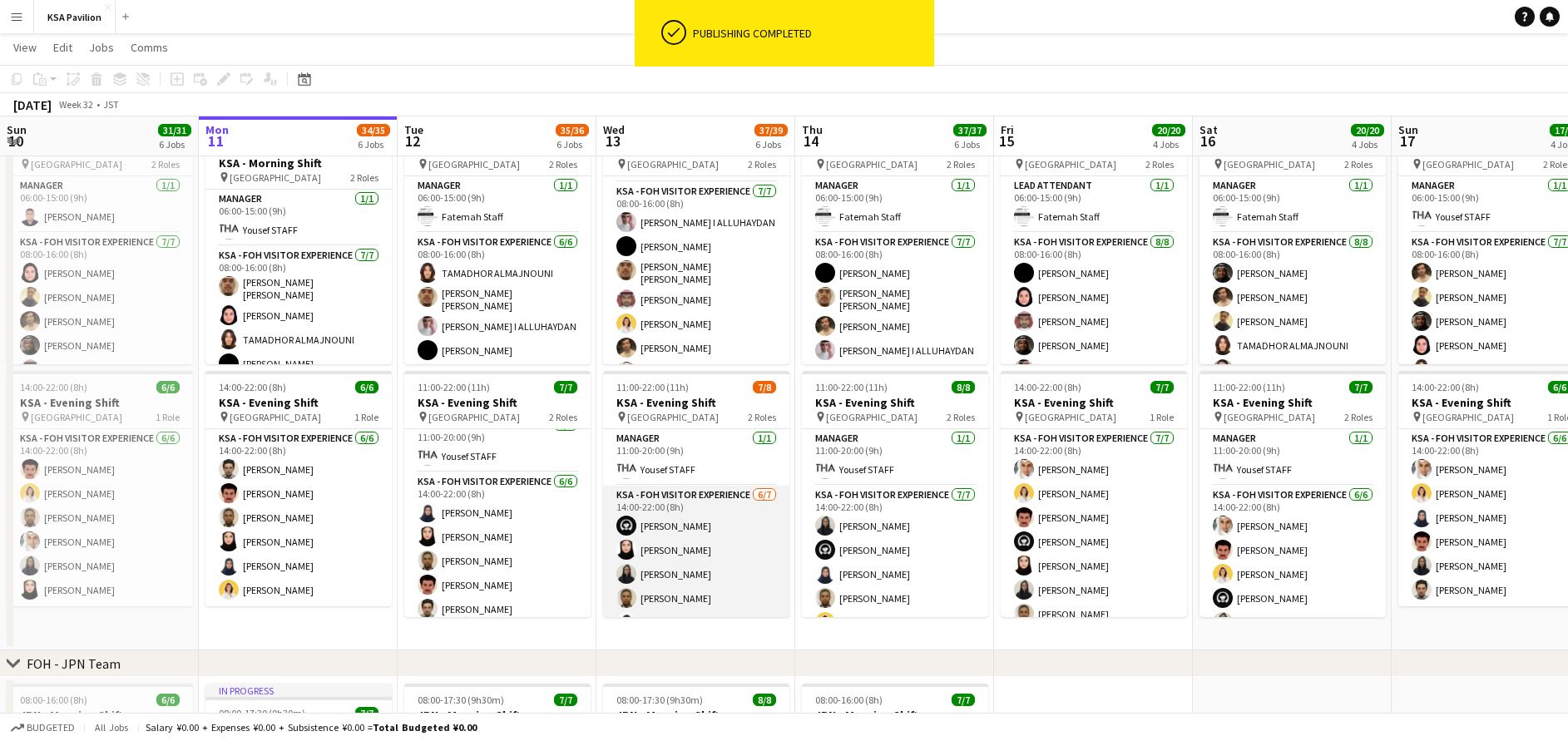
click at [685, 522] on app-card-role "KSA - FOH Visitor Experience [DATE] 14:00-22:00 (8h) [PERSON_NAME] [PERSON_NAME…" at bounding box center [696, 586] width 186 height 202
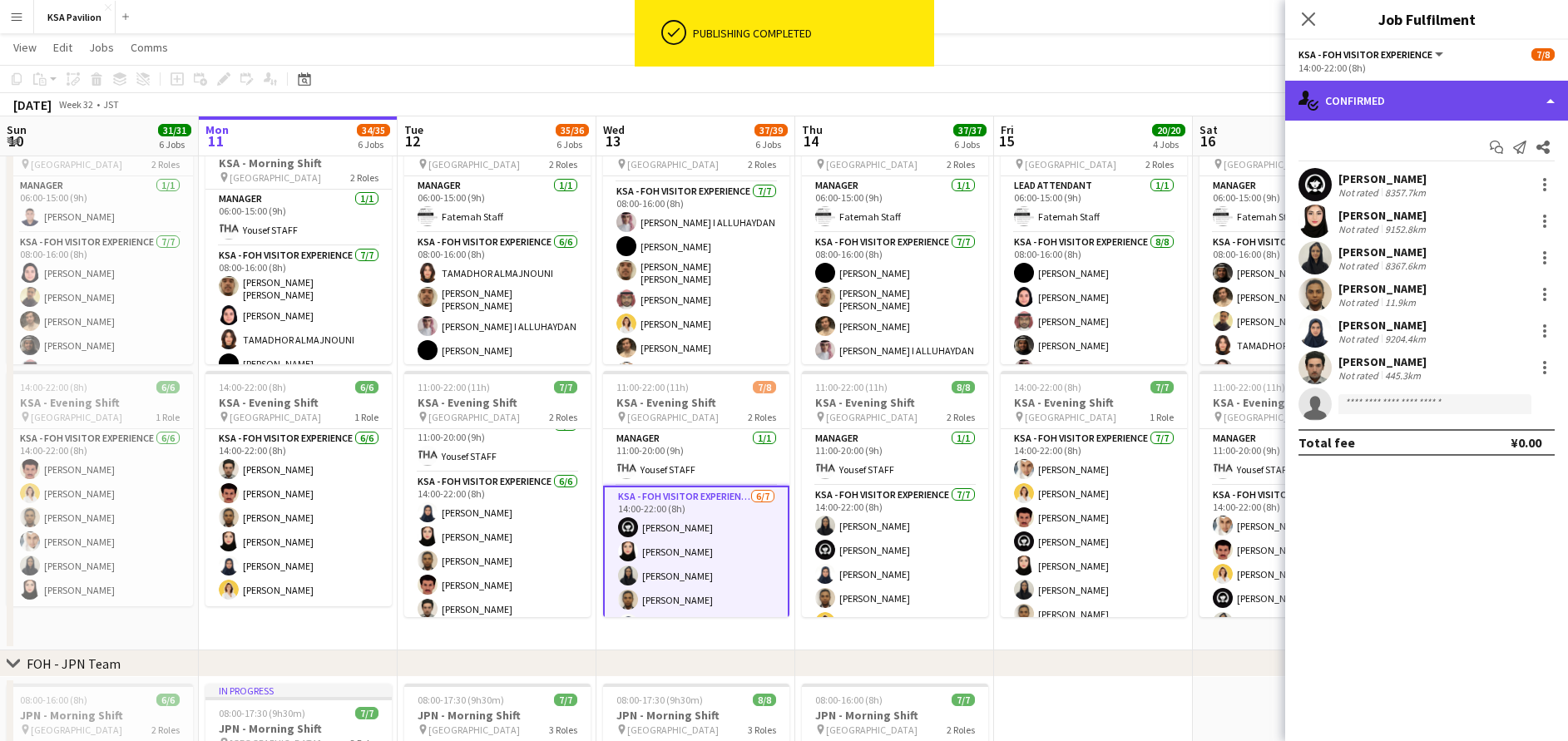
click at [1441, 111] on div "single-neutral-actions-check-2 Confirmed" at bounding box center [1426, 101] width 282 height 40
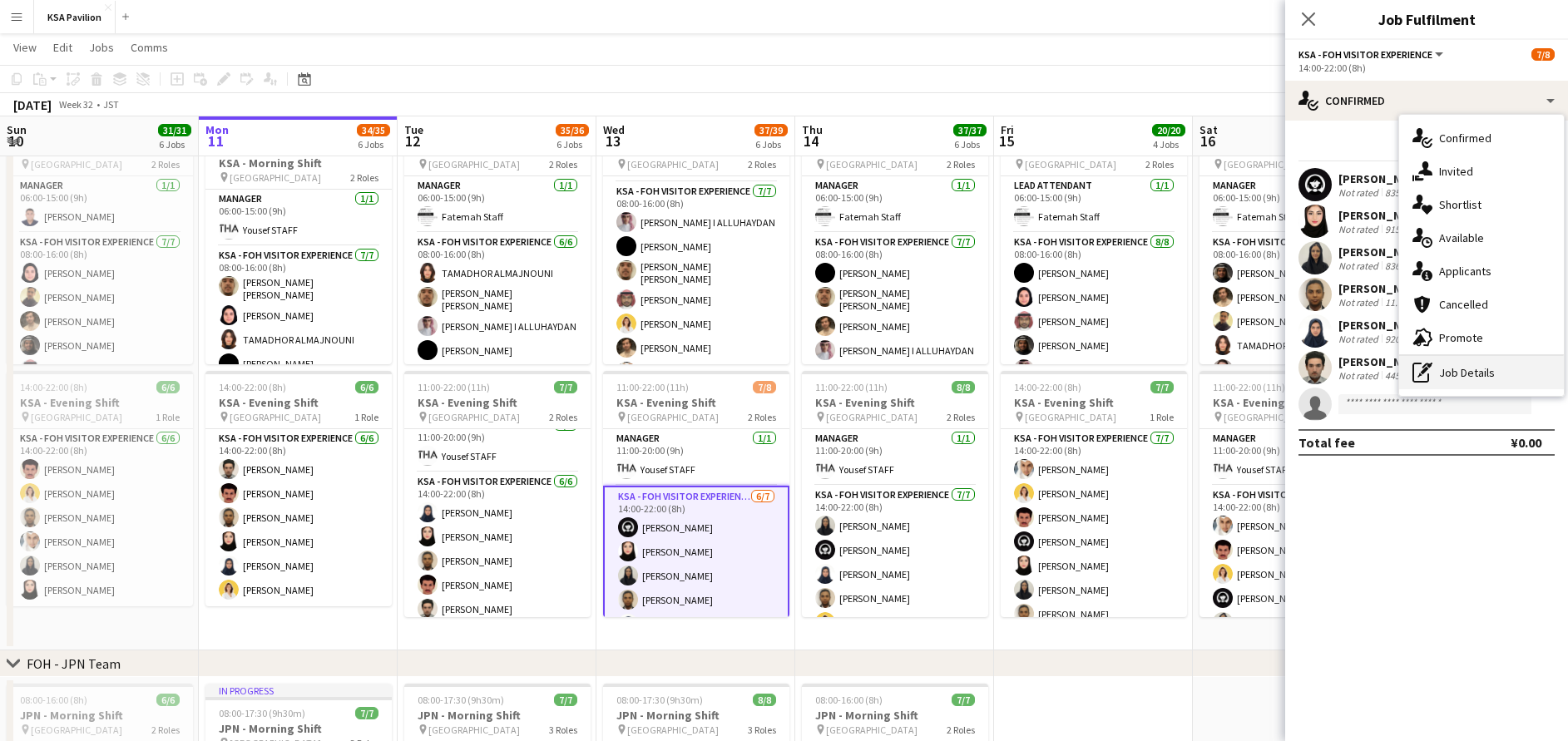
click at [1502, 364] on div "pen-write Job Details" at bounding box center [1481, 373] width 164 height 33
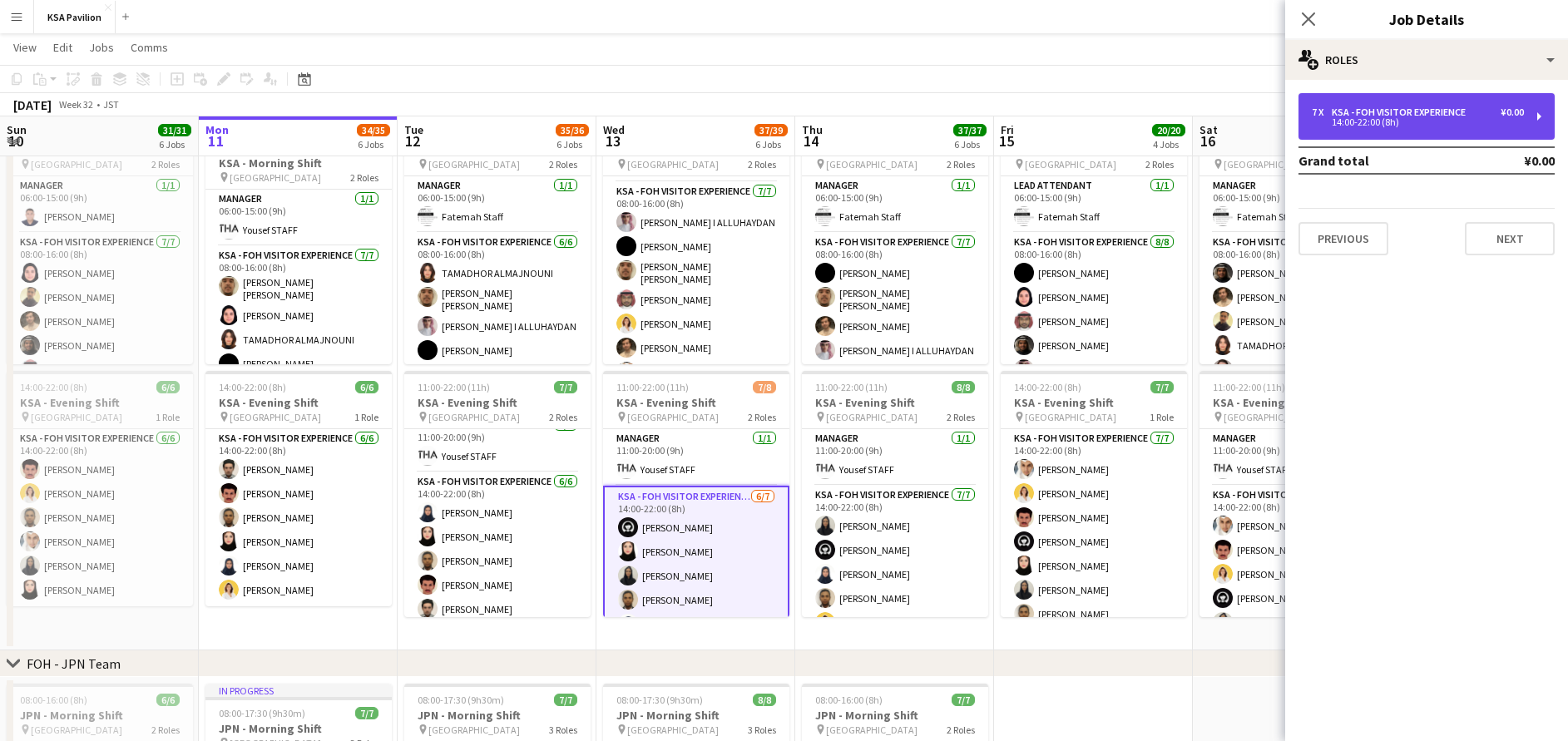
click at [1442, 123] on div "14:00-22:00 (8h)" at bounding box center [1418, 122] width 212 height 9
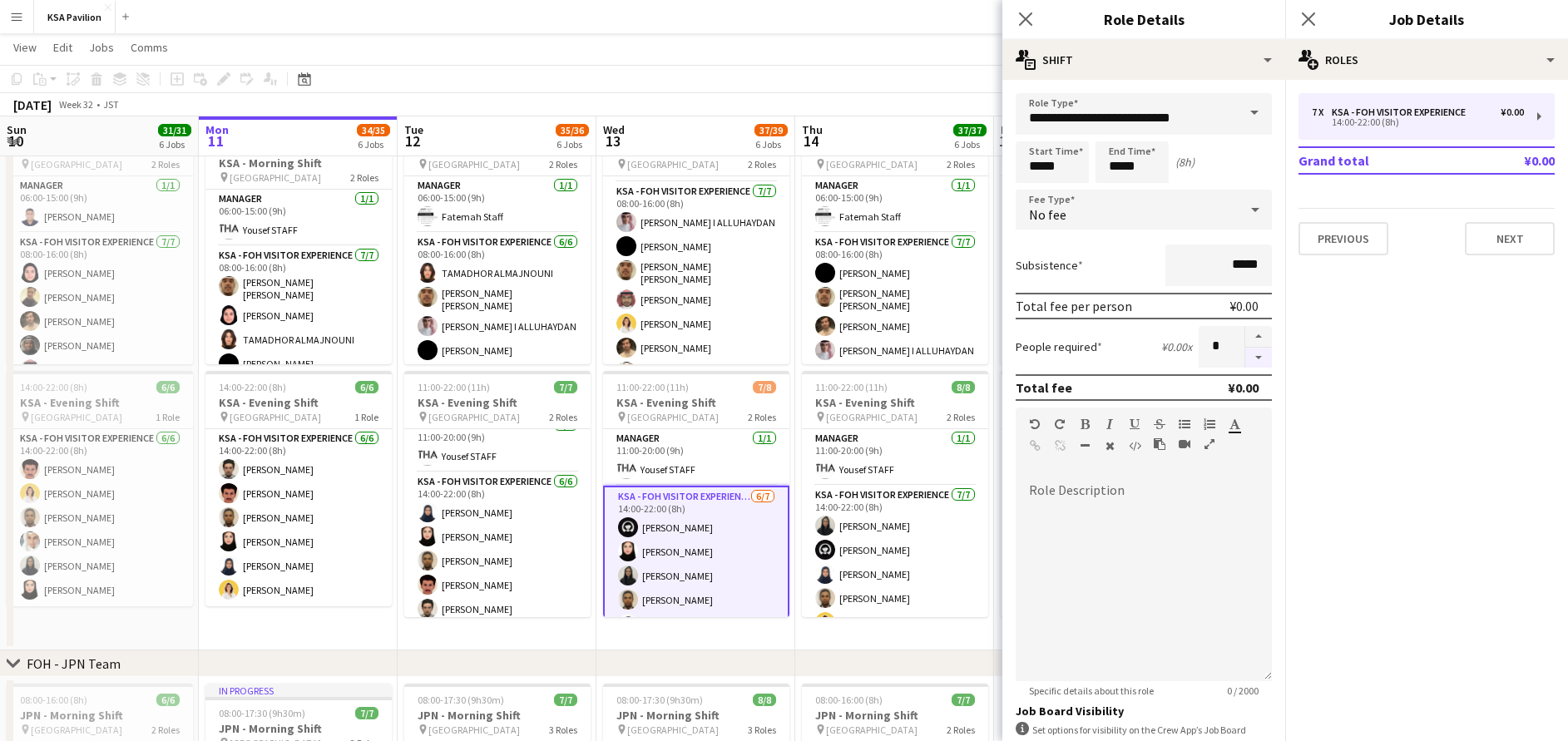
click at [1246, 358] on button "button" at bounding box center [1259, 358] width 27 height 21
type input "*"
click at [1315, 17] on icon "Close pop-in" at bounding box center [1308, 18] width 16 height 16
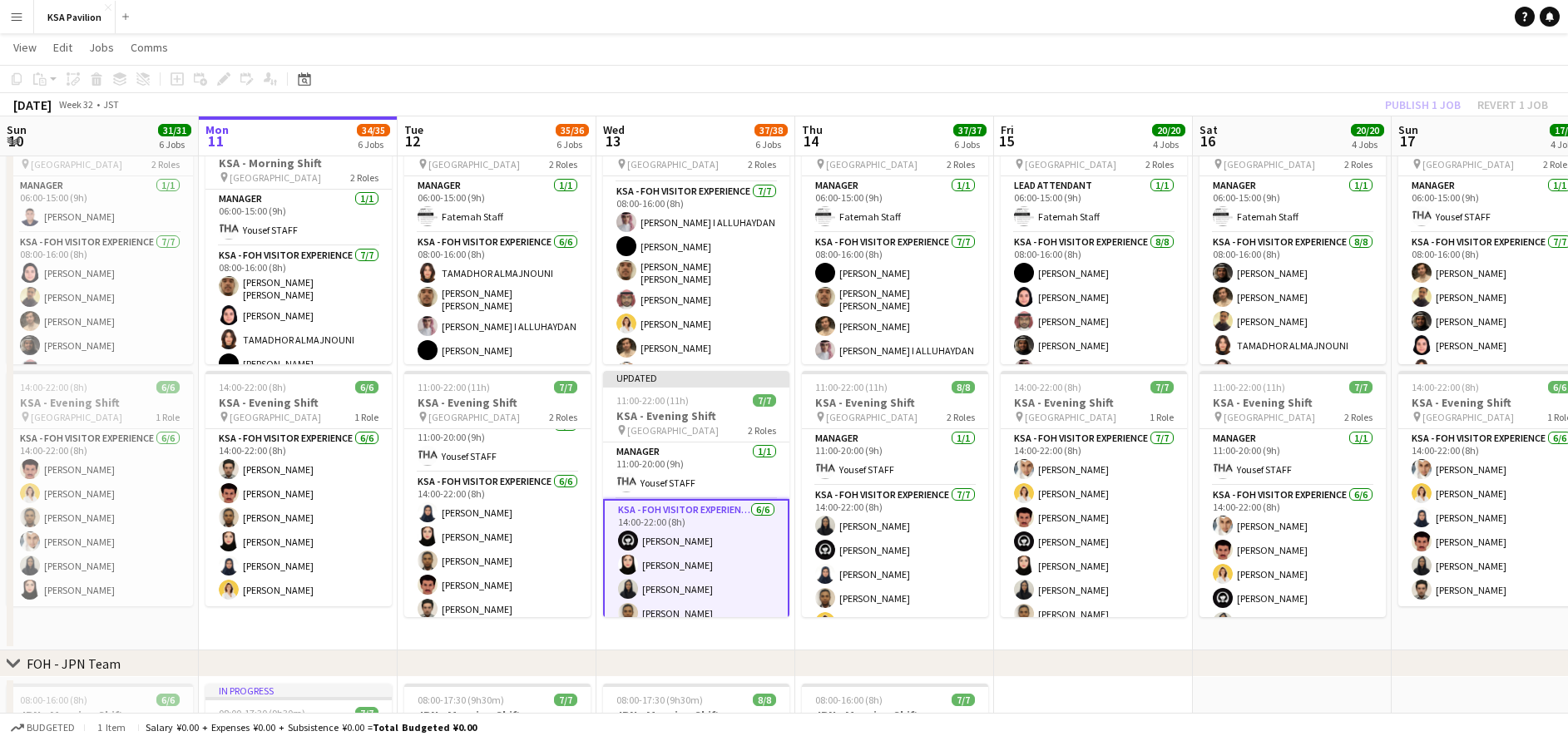
click at [1406, 108] on div "Publish 1 job Revert 1 job" at bounding box center [1467, 104] width 203 height 22
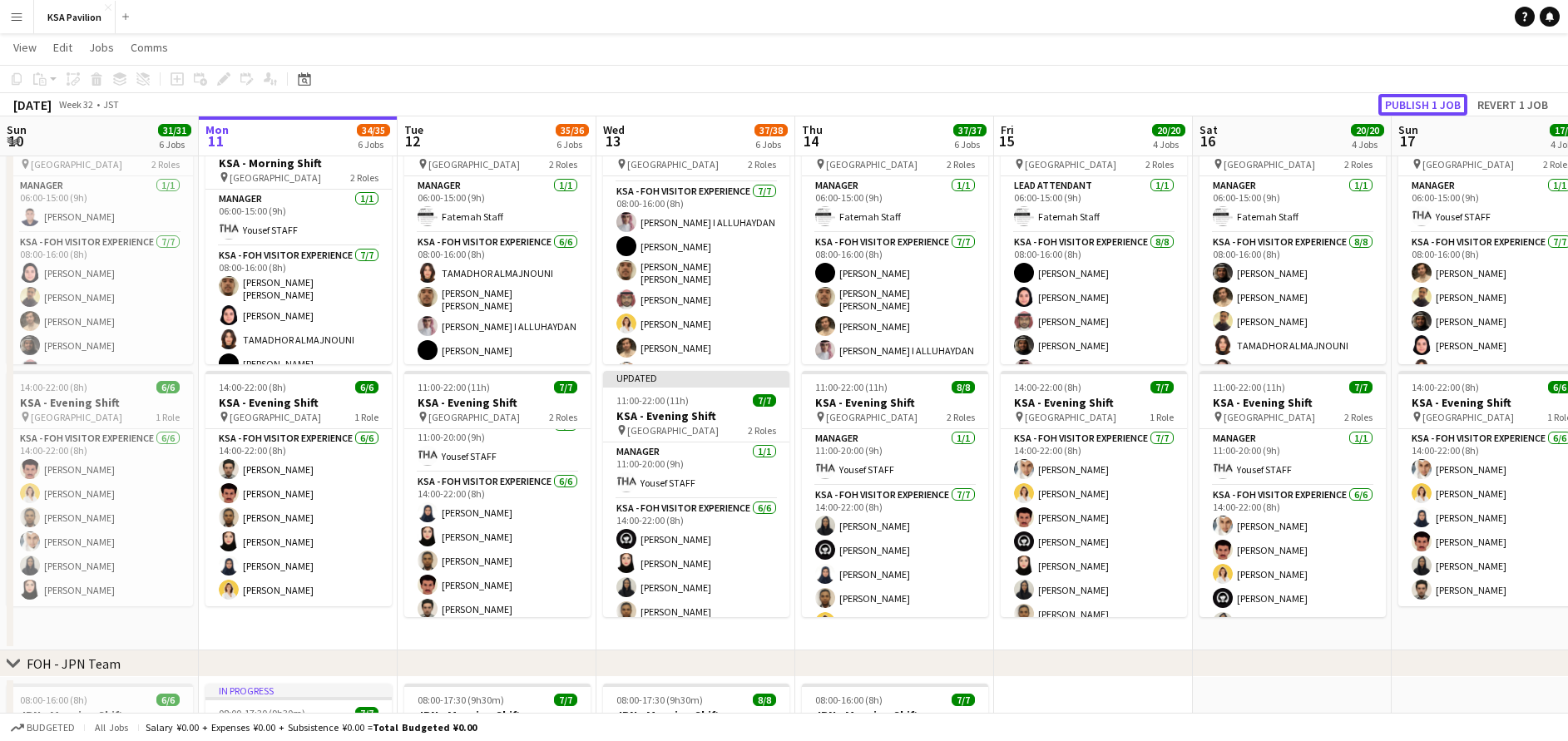
click at [1406, 108] on button "Publish 1 job" at bounding box center [1423, 104] width 89 height 22
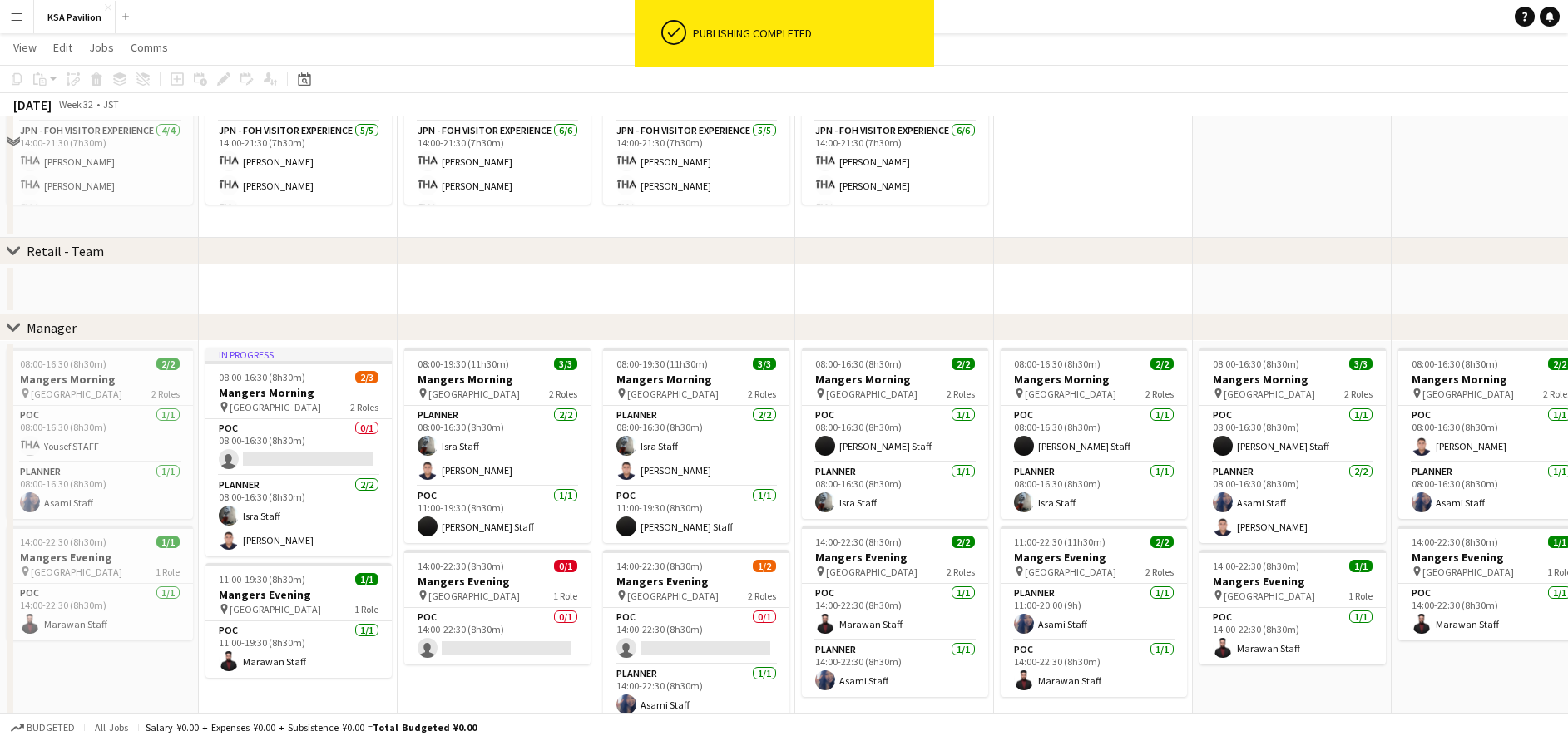
scroll to position [1327, 0]
